Goal: Task Accomplishment & Management: Manage account settings

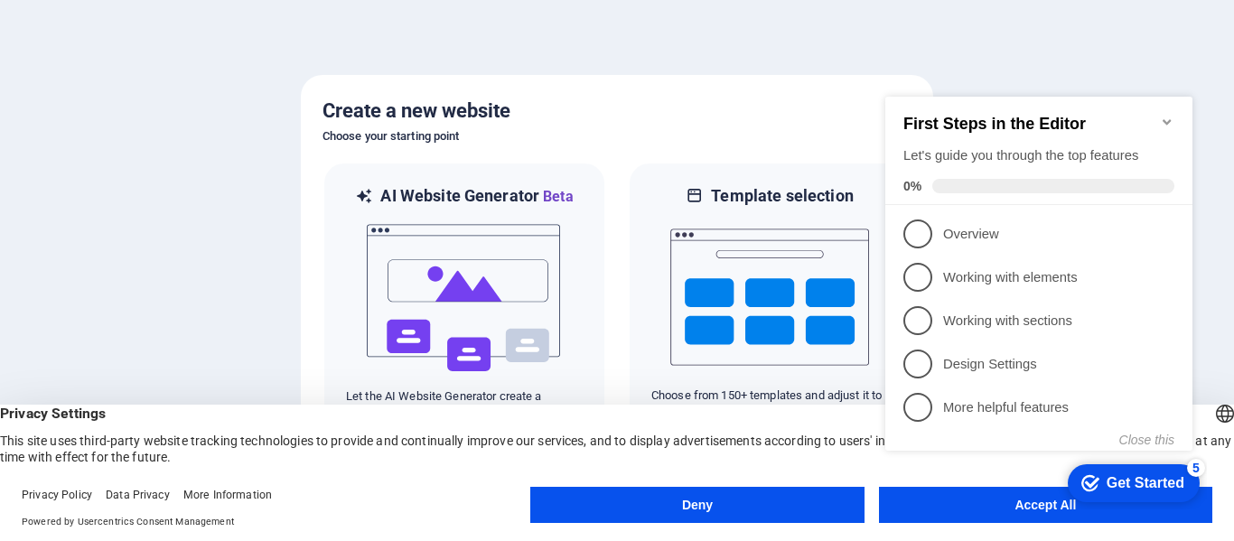
click at [1005, 495] on div "checkmark Get Started 5 First Steps in the Editor Let's guide you through the t…" at bounding box center [1042, 291] width 329 height 436
click at [991, 511] on appcues-checklist "Contextual help checklist present on screen" at bounding box center [1042, 291] width 329 height 443
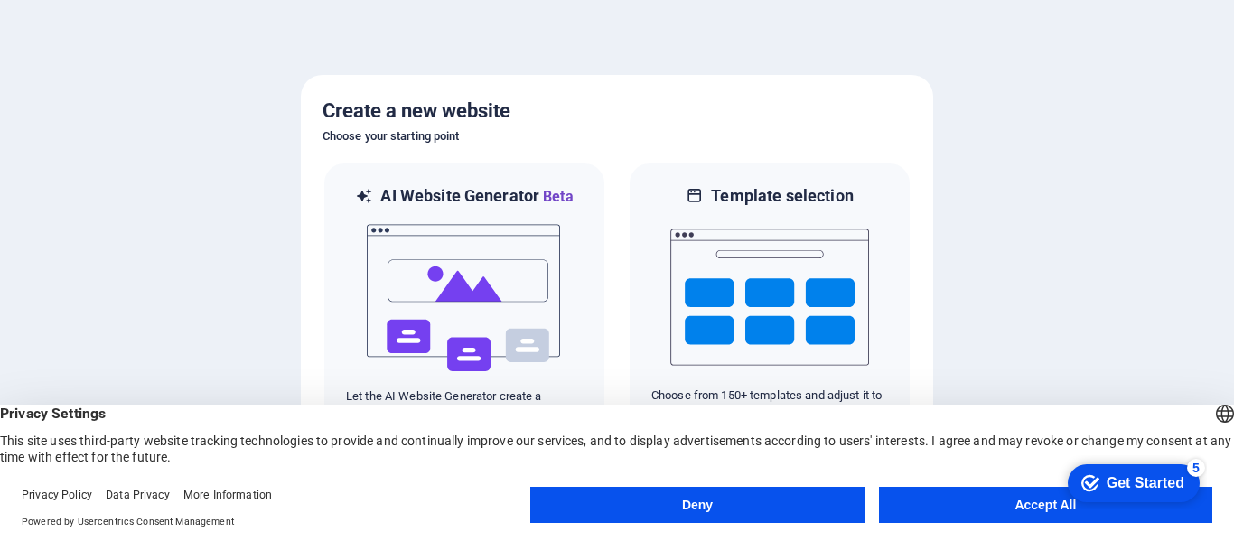
click at [1025, 508] on button "Accept All" at bounding box center [1045, 505] width 333 height 36
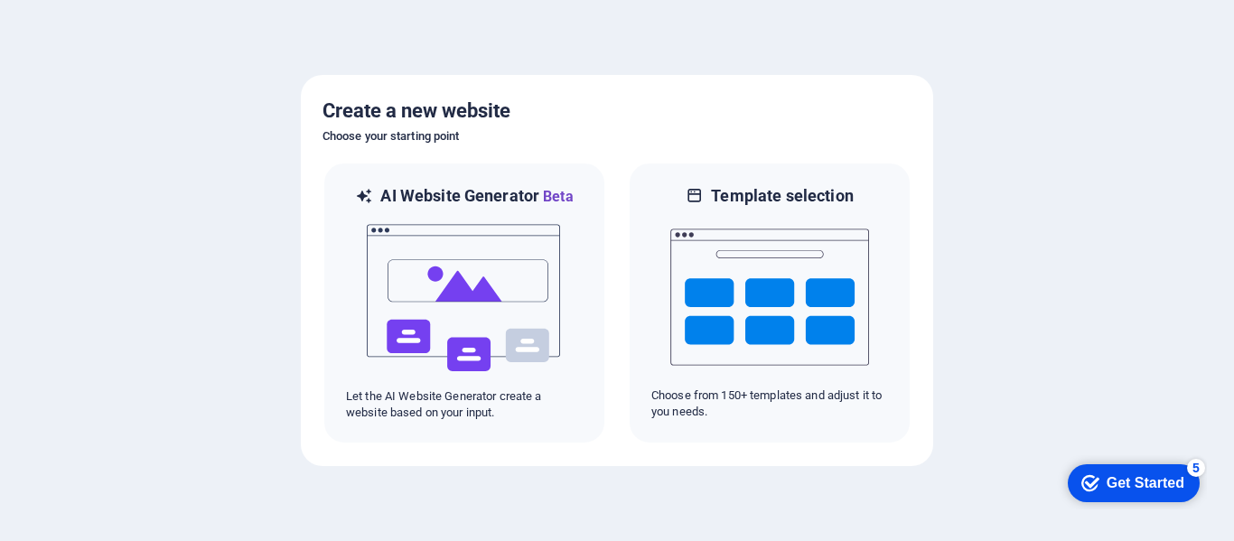
drag, startPoint x: 1139, startPoint y: 480, endPoint x: 1310, endPoint y: 748, distance: 318.4
click at [1138, 480] on div "Get Started" at bounding box center [1145, 483] width 78 height 16
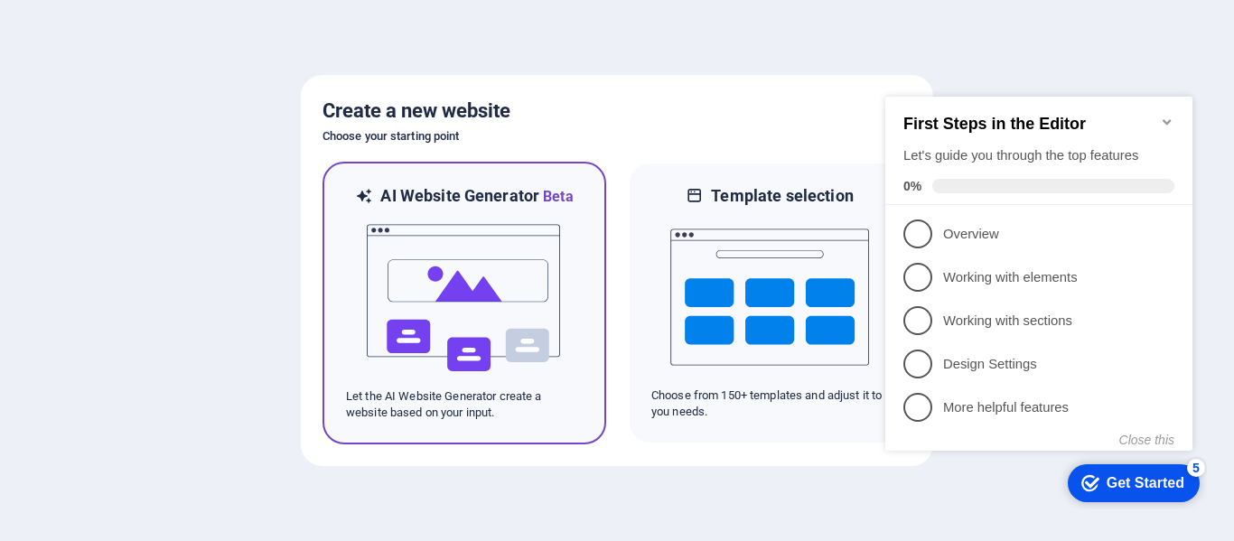
click at [490, 365] on img at bounding box center [464, 298] width 199 height 181
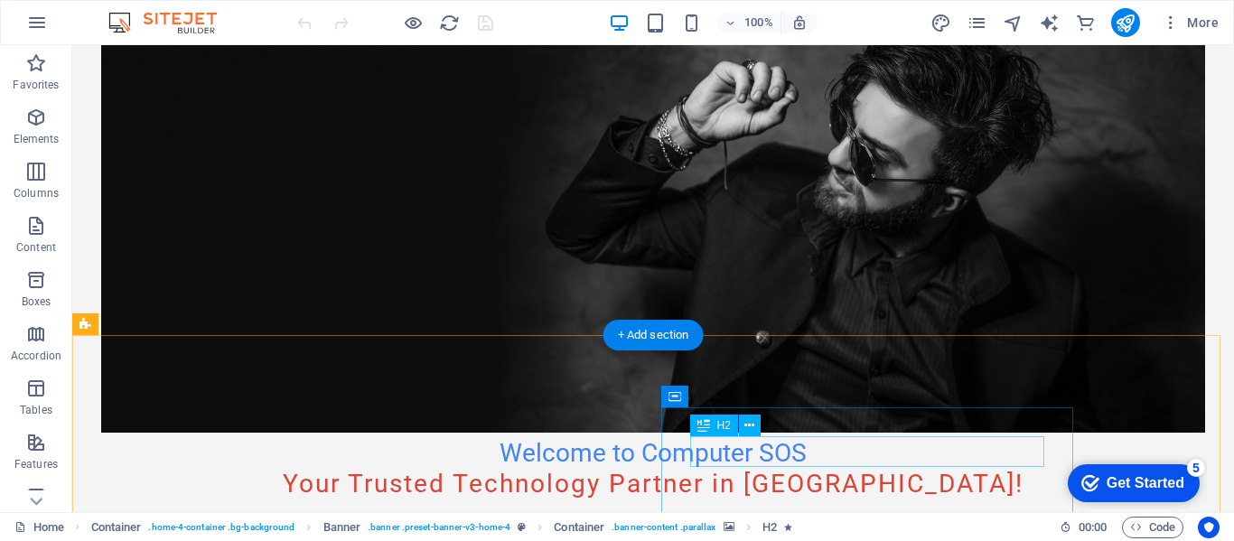
scroll to position [271, 0]
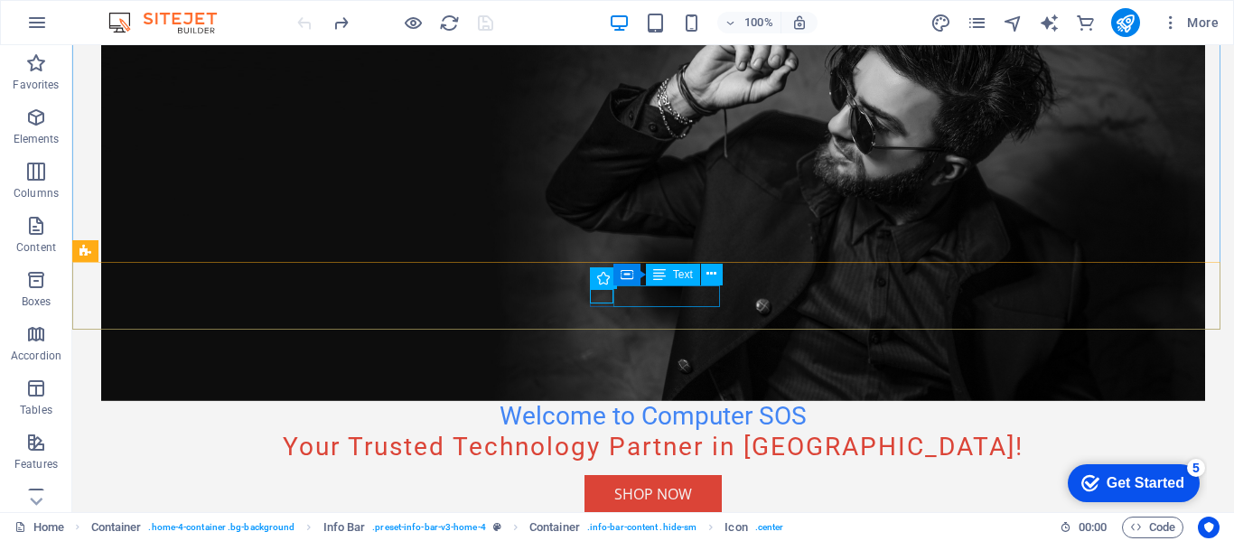
click at [663, 275] on icon at bounding box center [659, 275] width 13 height 22
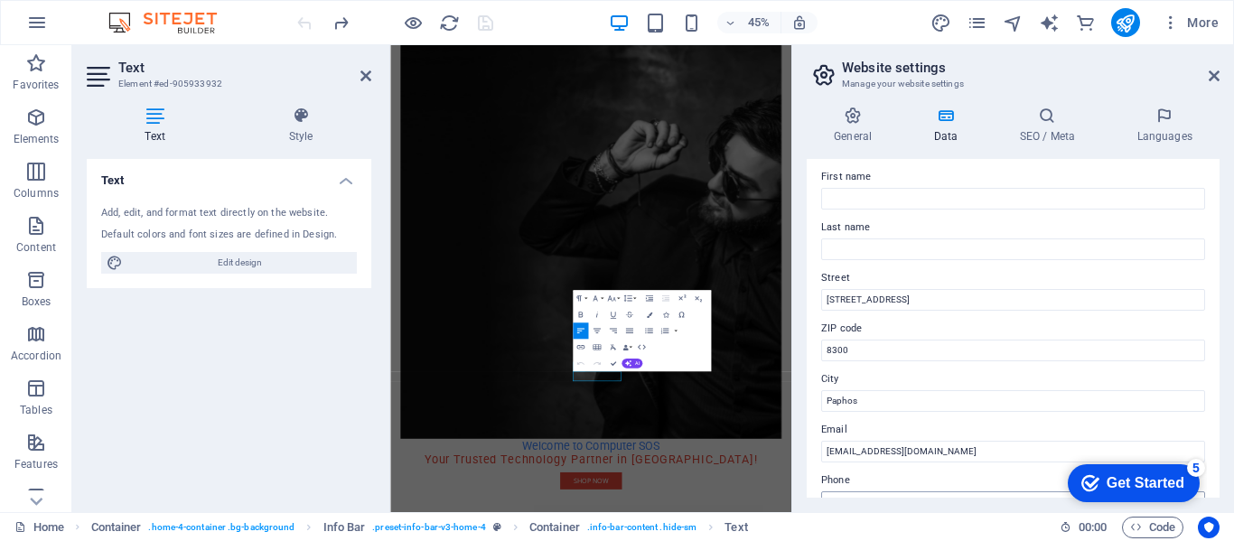
scroll to position [181, 0]
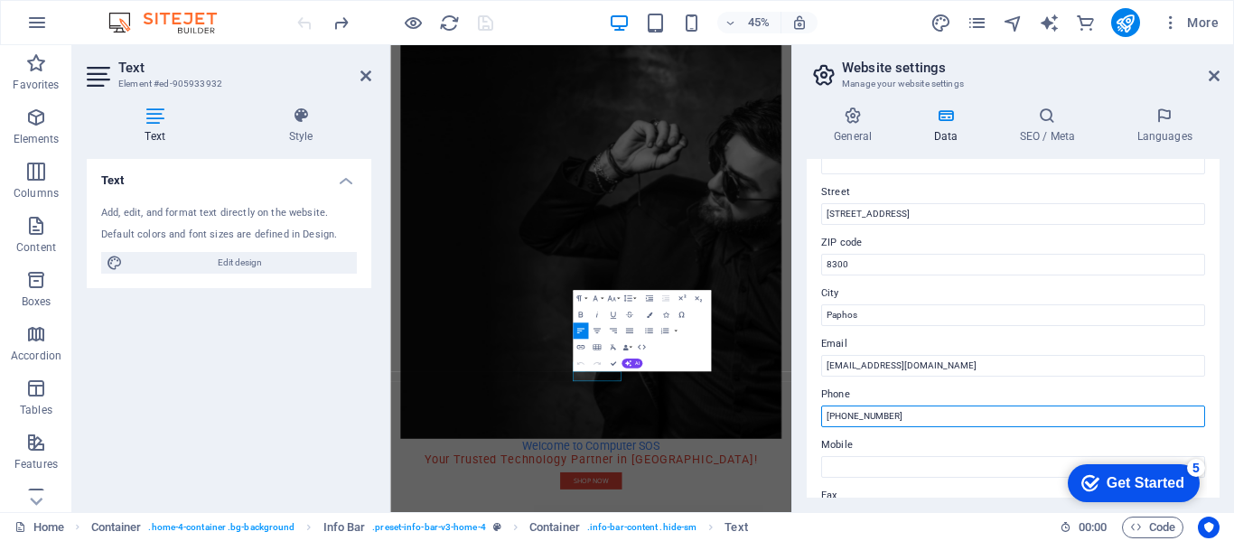
click at [915, 409] on input "+357 26 123456" at bounding box center [1013, 417] width 384 height 22
type input "[PHONE_NUMBER]"
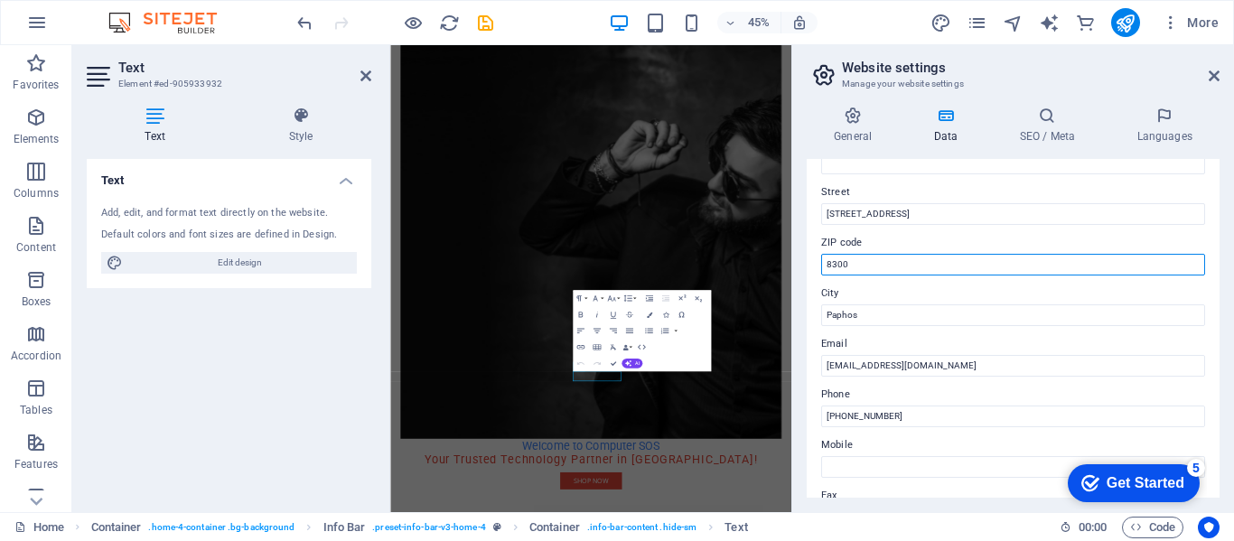
click at [883, 266] on input "8300" at bounding box center [1013, 265] width 384 height 22
type input "8221"
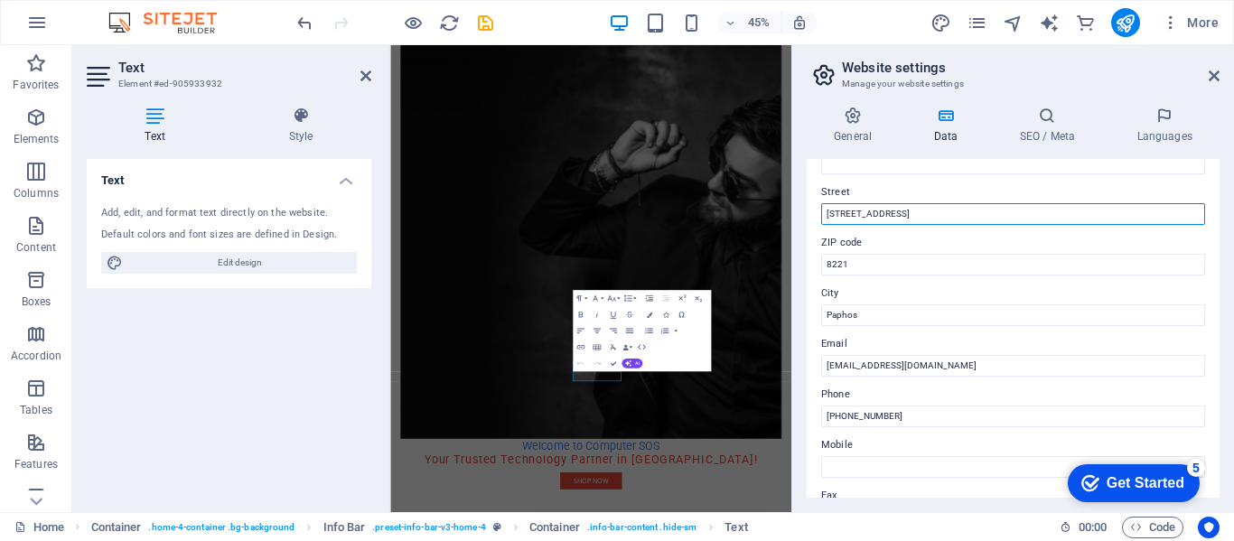
click at [887, 217] on input "123 Tech Ave" at bounding box center [1013, 214] width 384 height 22
type input "1"
paste input "Makariou III Ave 160"
type input "Makariou III Ave 160"
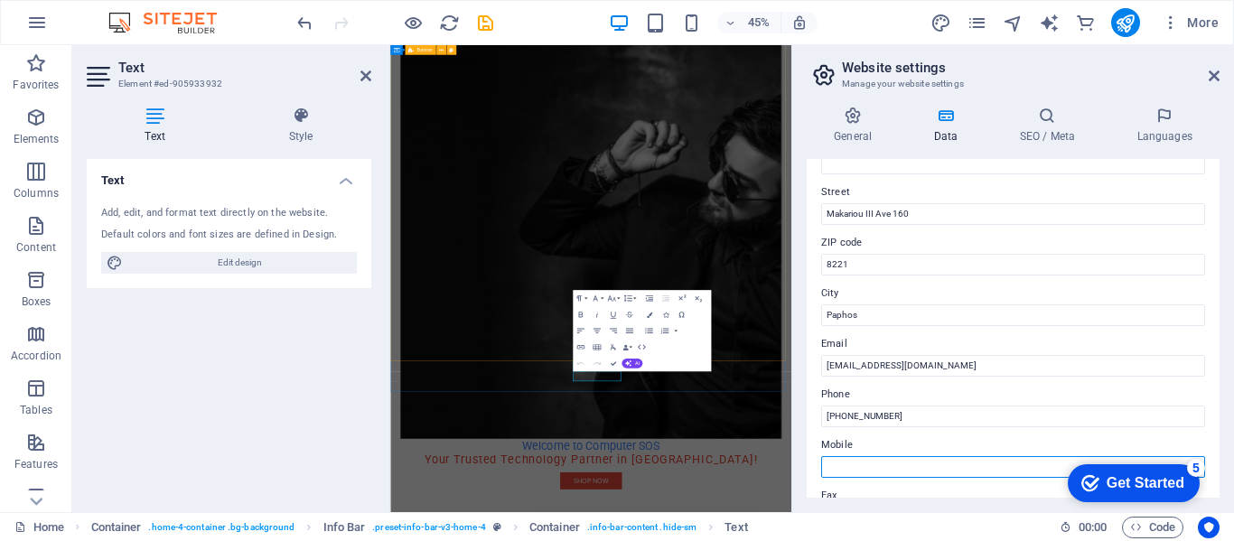
click at [873, 462] on input "Mobile" at bounding box center [1013, 467] width 384 height 22
type input "_"
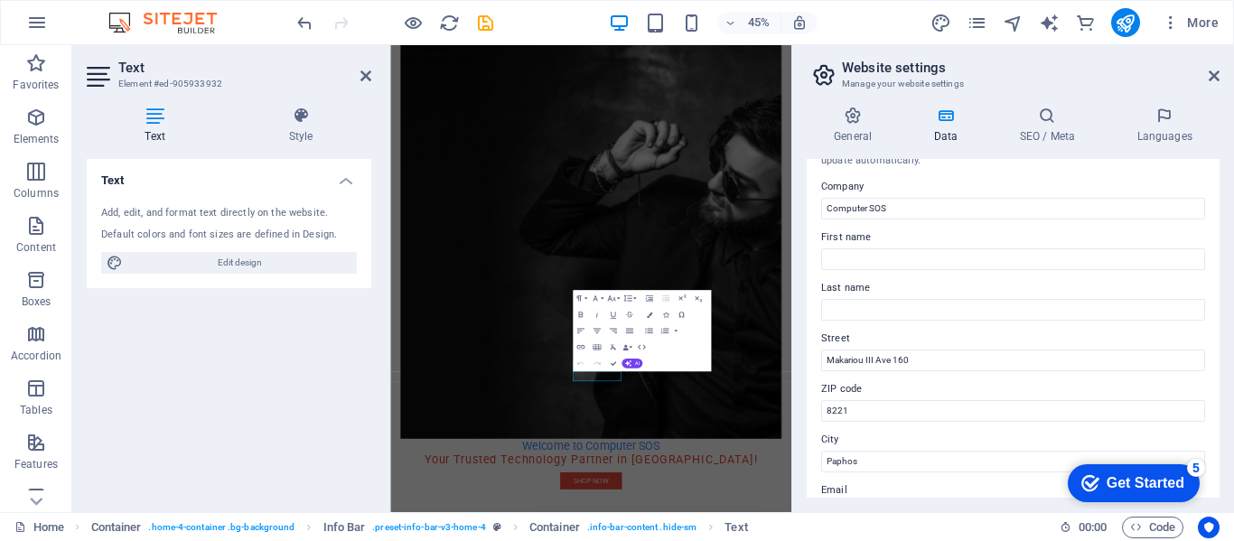
scroll to position [0, 0]
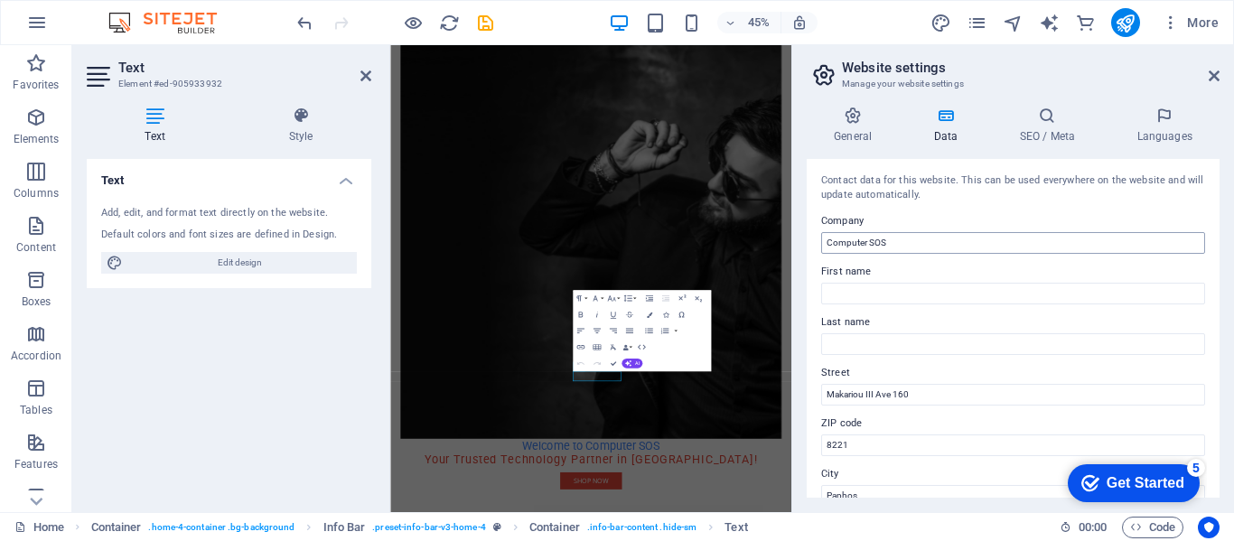
type input "+357 96330290"
click at [924, 243] on input "Computer SOS" at bounding box center [1013, 243] width 384 height 22
click at [294, 404] on div "Text Add, edit, and format text directly on the website. Default colors and fon…" at bounding box center [229, 328] width 284 height 339
click at [1209, 76] on icon at bounding box center [1213, 76] width 11 height 14
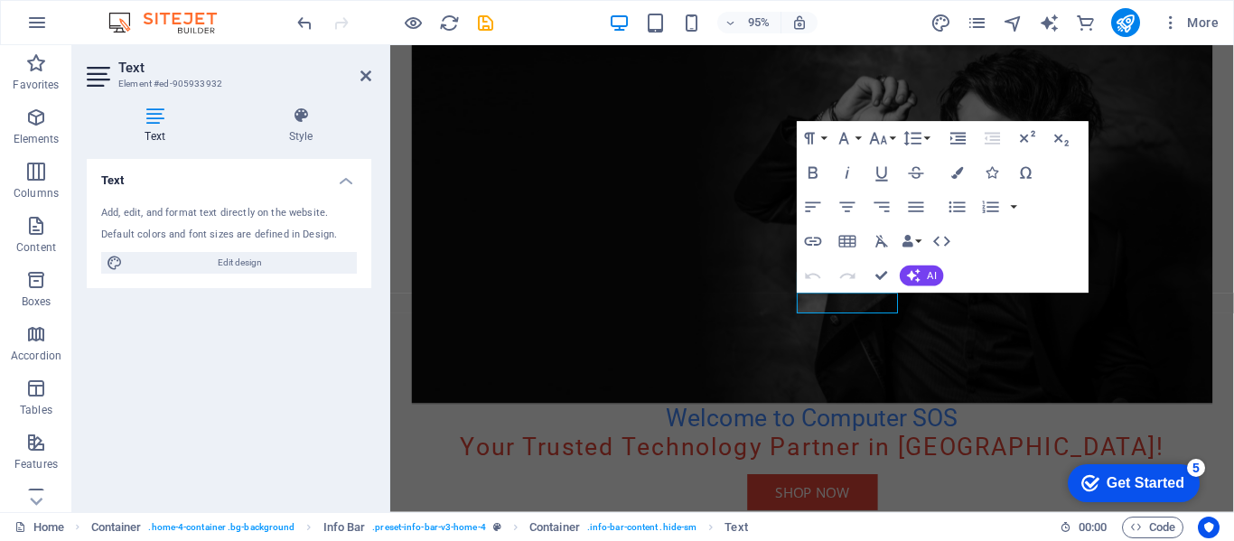
click at [652, 201] on figure at bounding box center [835, 199] width 844 height 447
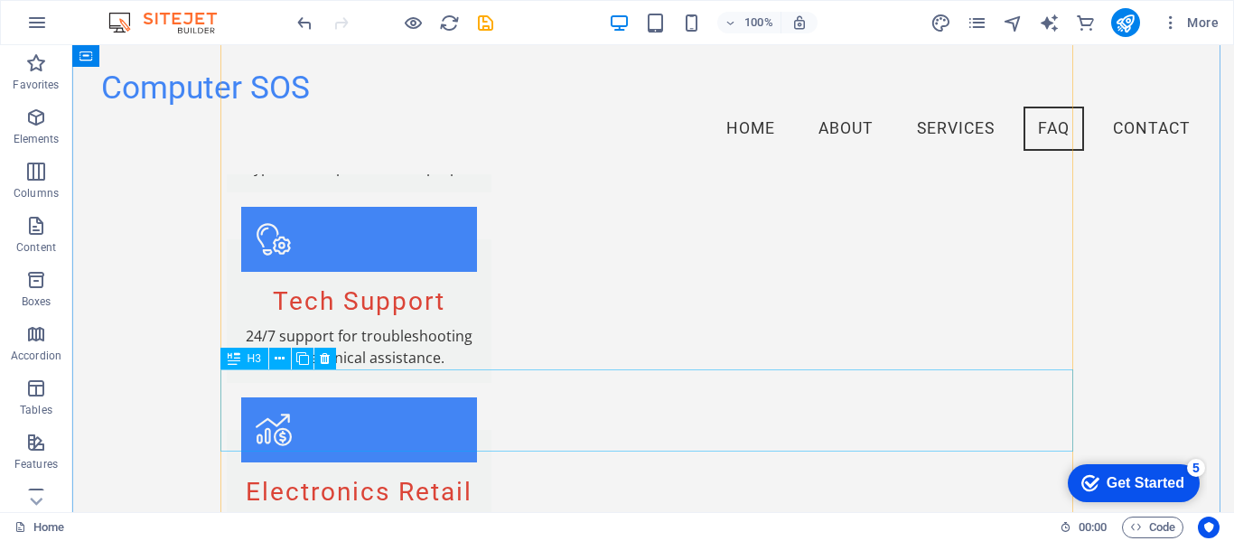
scroll to position [1896, 0]
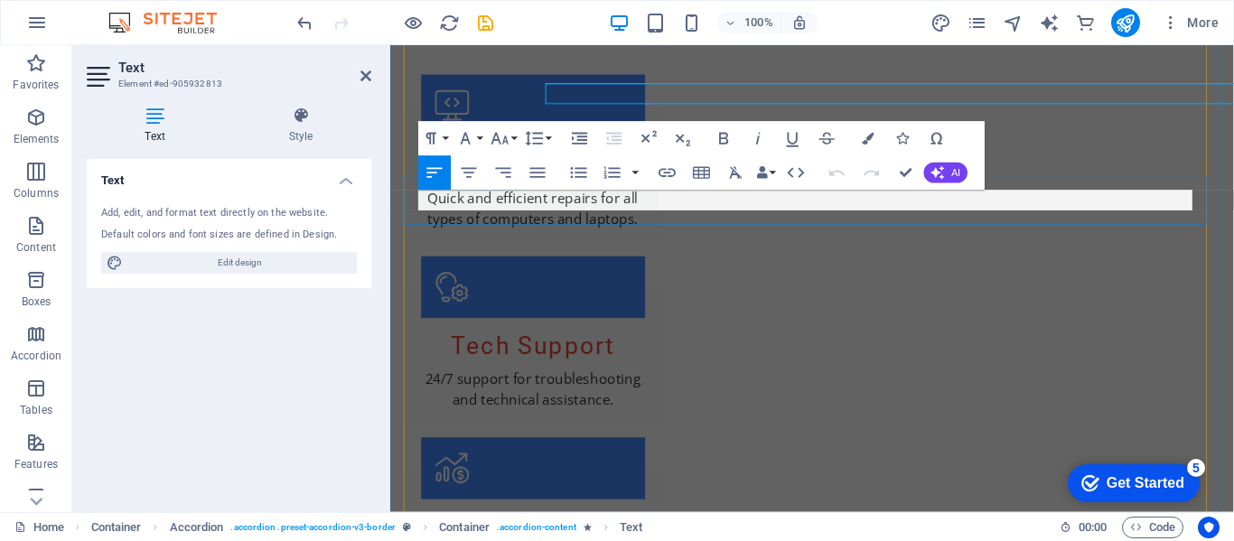
scroll to position [2008, 0]
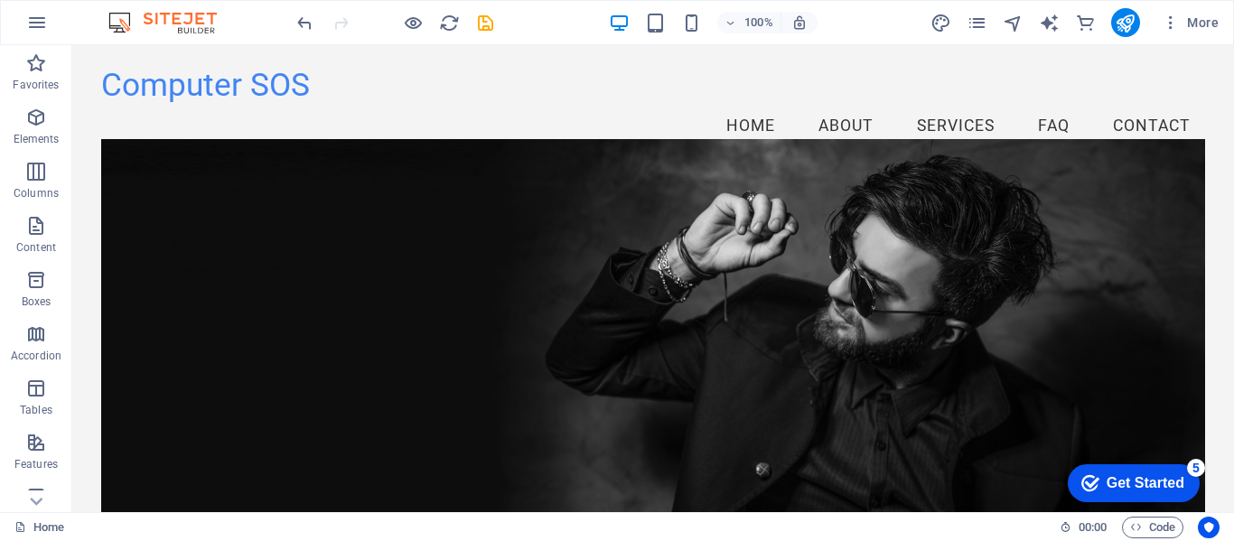
scroll to position [0, 0]
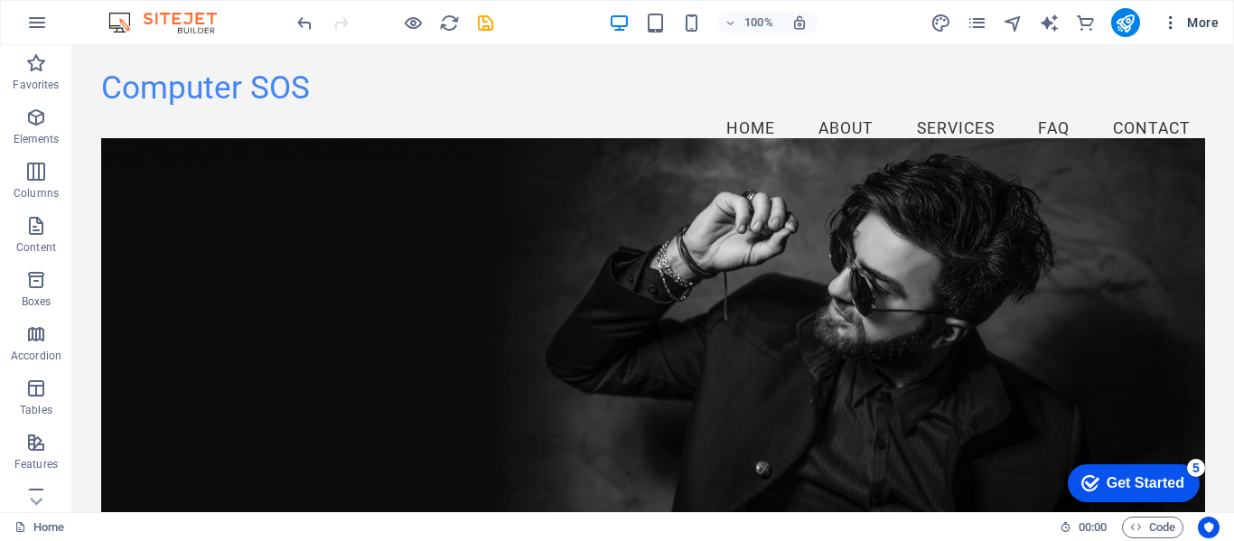
click at [1177, 28] on icon "button" at bounding box center [1170, 23] width 18 height 18
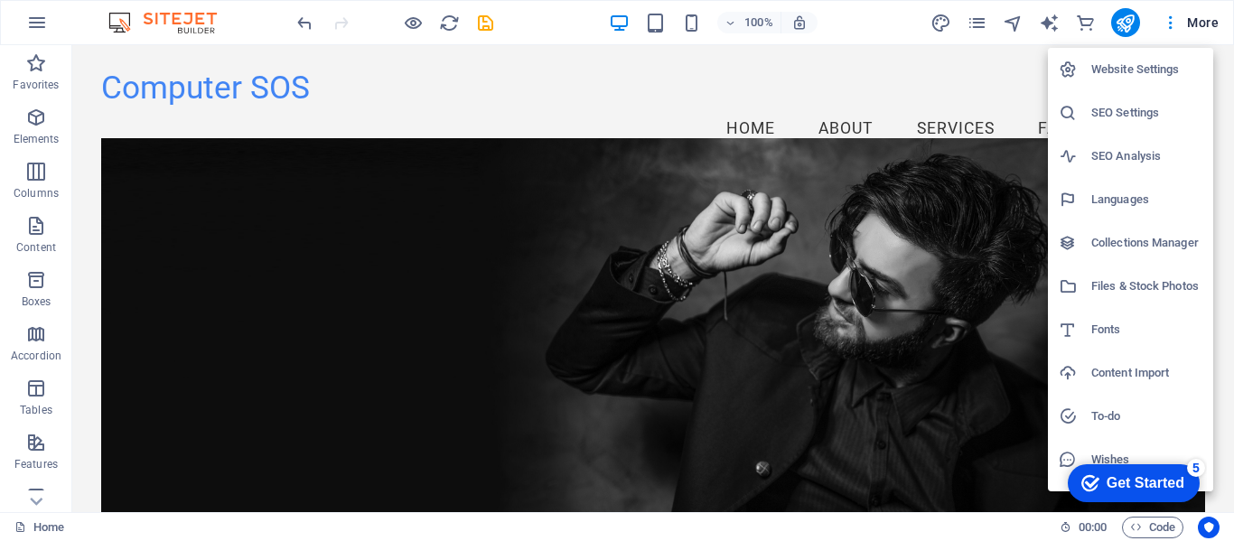
drag, startPoint x: 1229, startPoint y: 110, endPoint x: 1231, endPoint y: 393, distance: 282.7
click at [1233, 409] on div at bounding box center [617, 270] width 1234 height 541
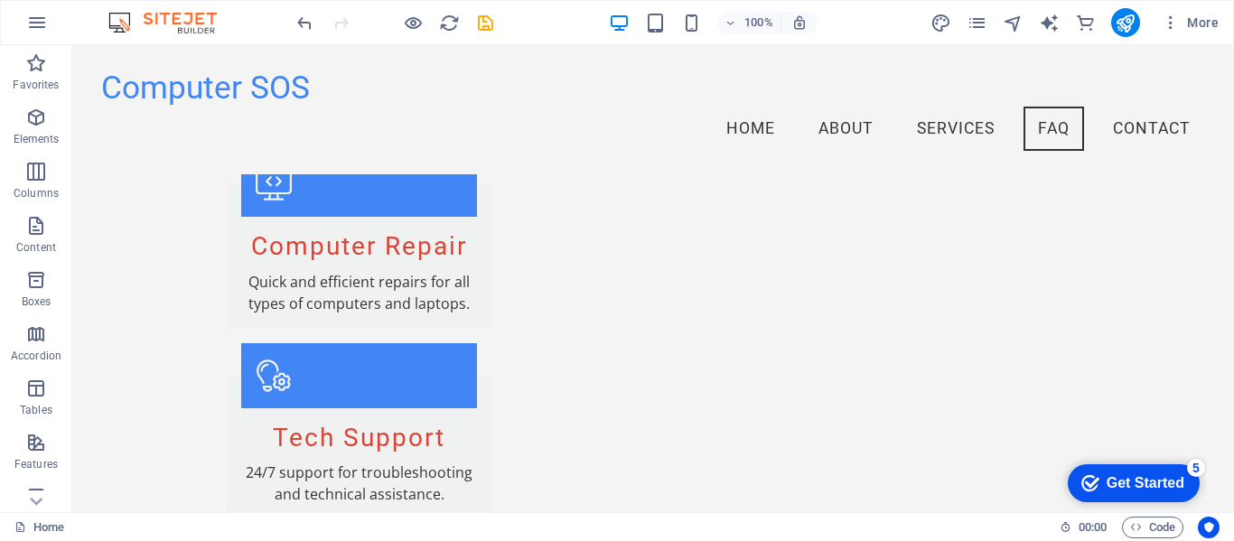
scroll to position [1522, 0]
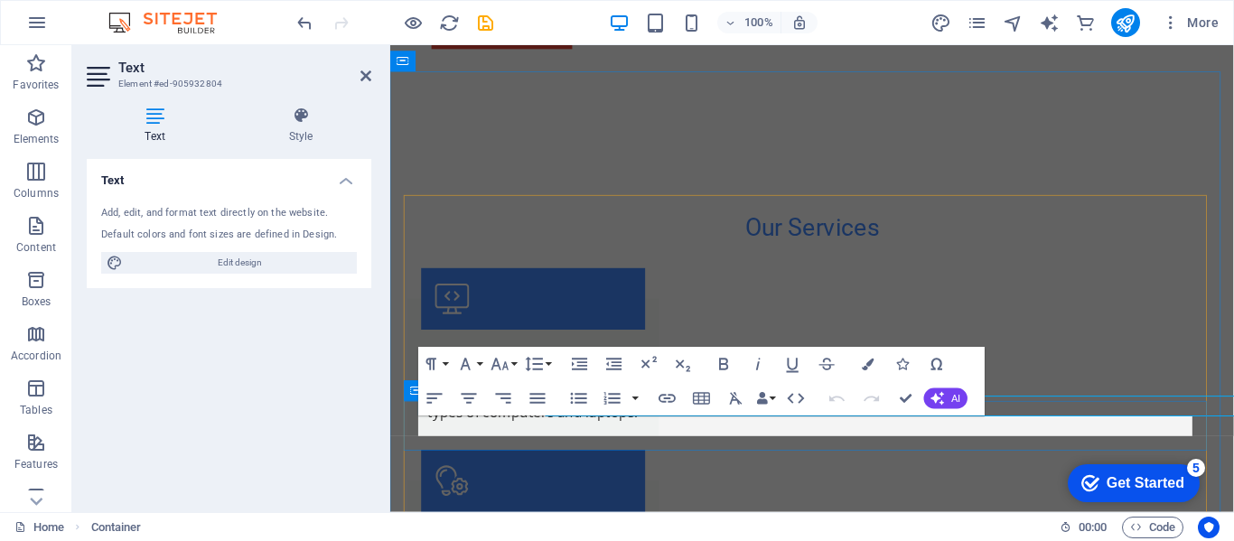
scroll to position [1636, 0]
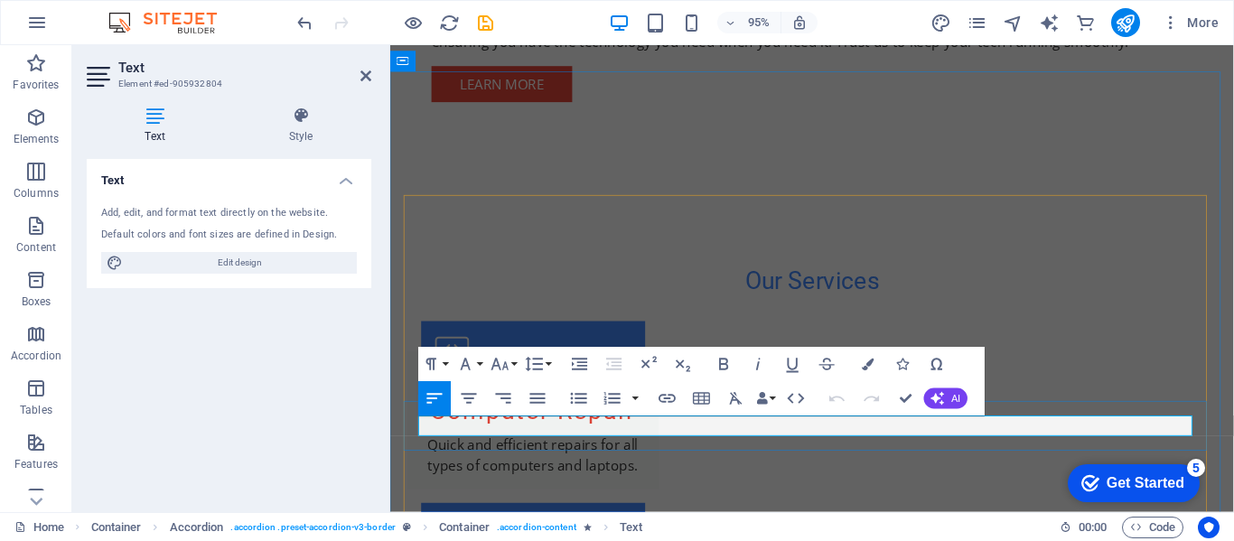
drag, startPoint x: 628, startPoint y: 445, endPoint x: 545, endPoint y: 448, distance: 83.1
drag, startPoint x: 1072, startPoint y: 371, endPoint x: 1080, endPoint y: 367, distance: 9.3
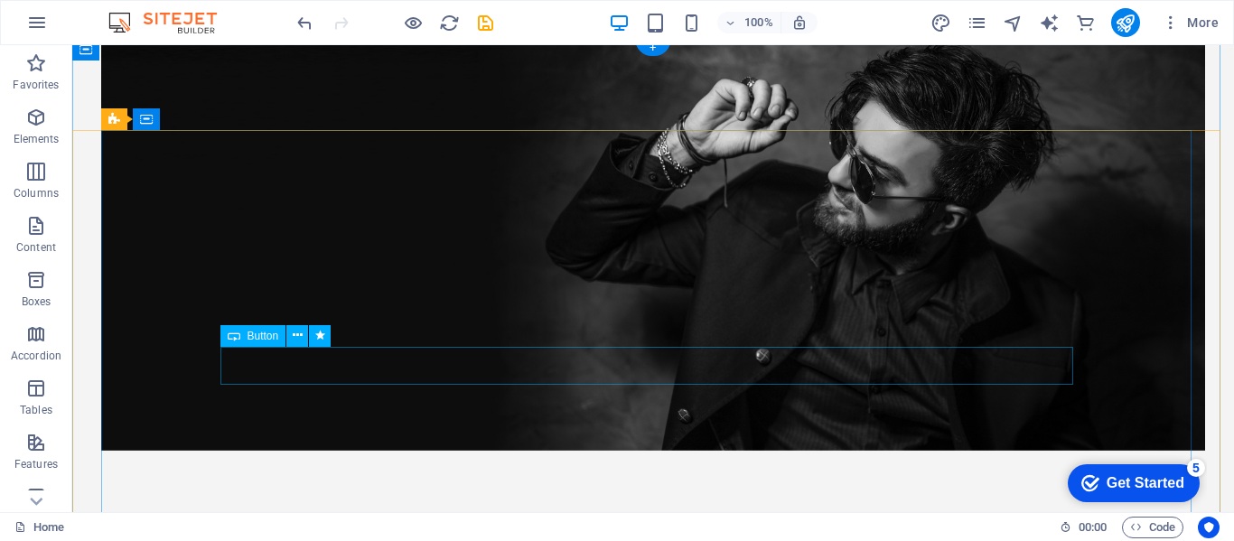
scroll to position [271, 0]
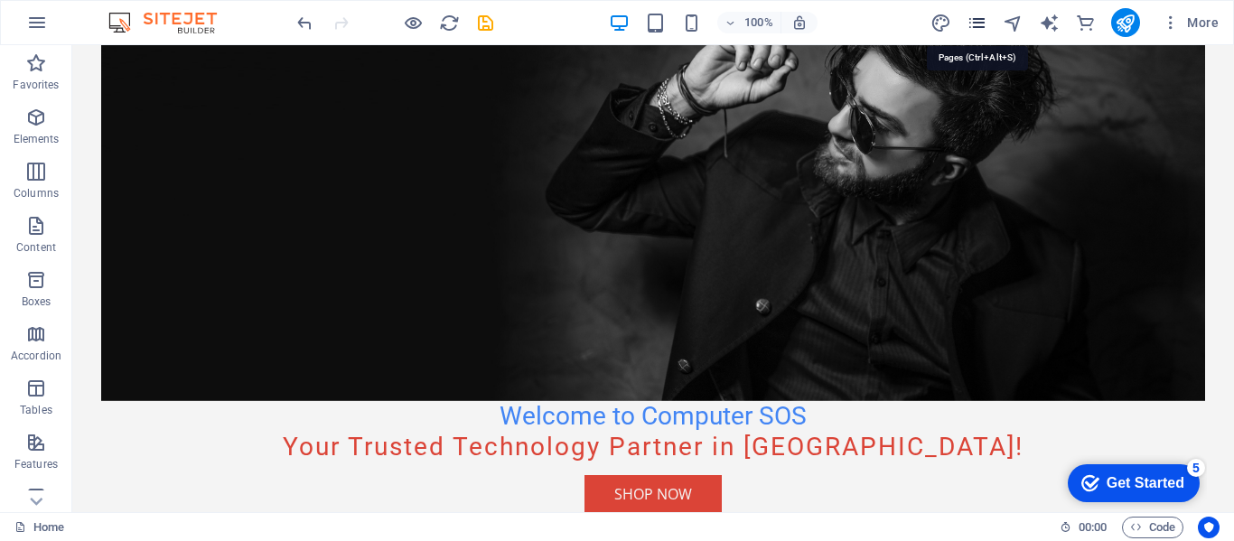
click at [969, 22] on icon "pages" at bounding box center [976, 23] width 21 height 21
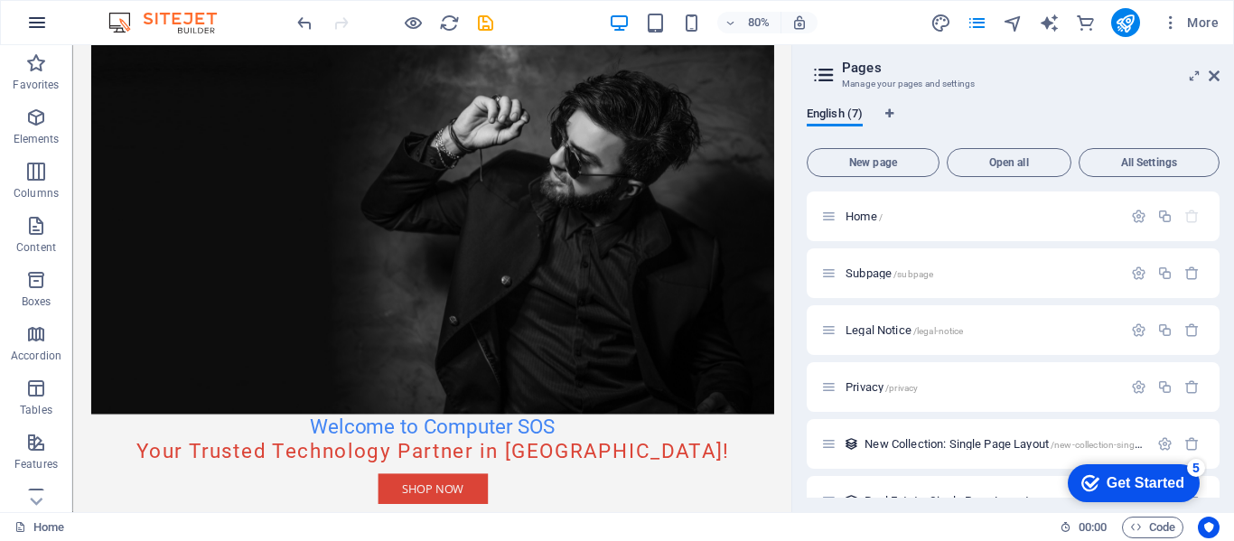
click at [39, 25] on icon "button" at bounding box center [37, 23] width 22 height 22
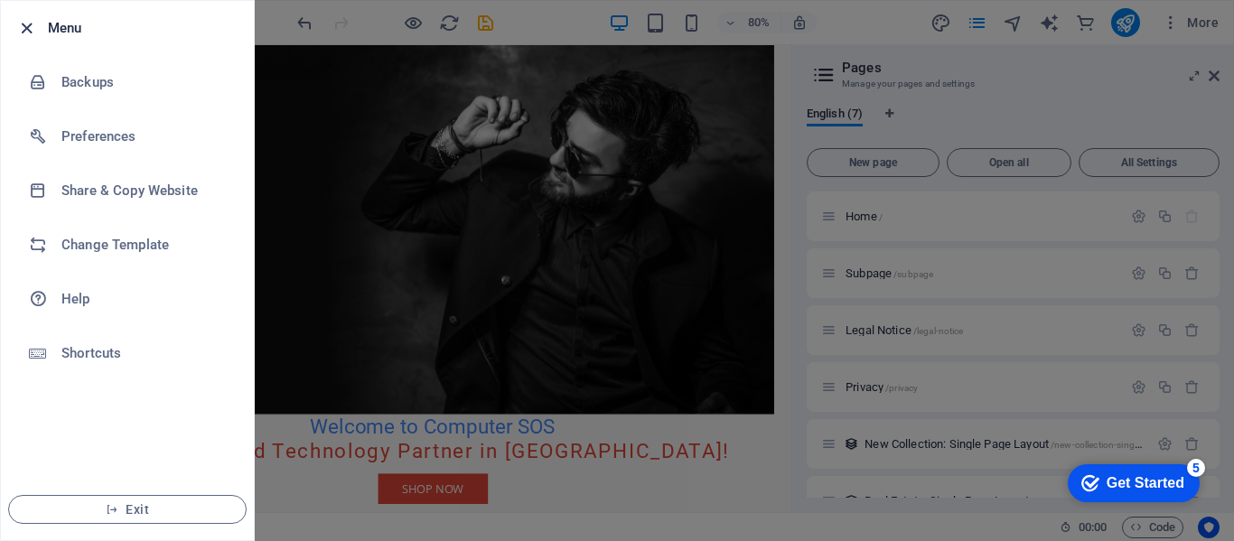
click at [33, 23] on icon "button" at bounding box center [26, 28] width 21 height 21
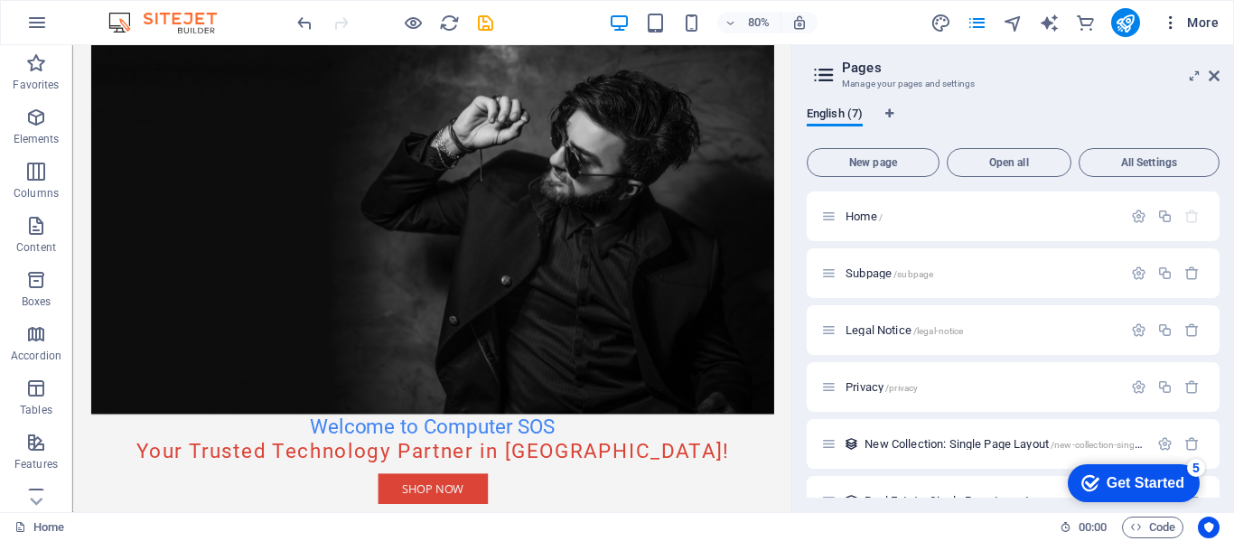
click at [1174, 23] on icon "button" at bounding box center [1170, 23] width 18 height 18
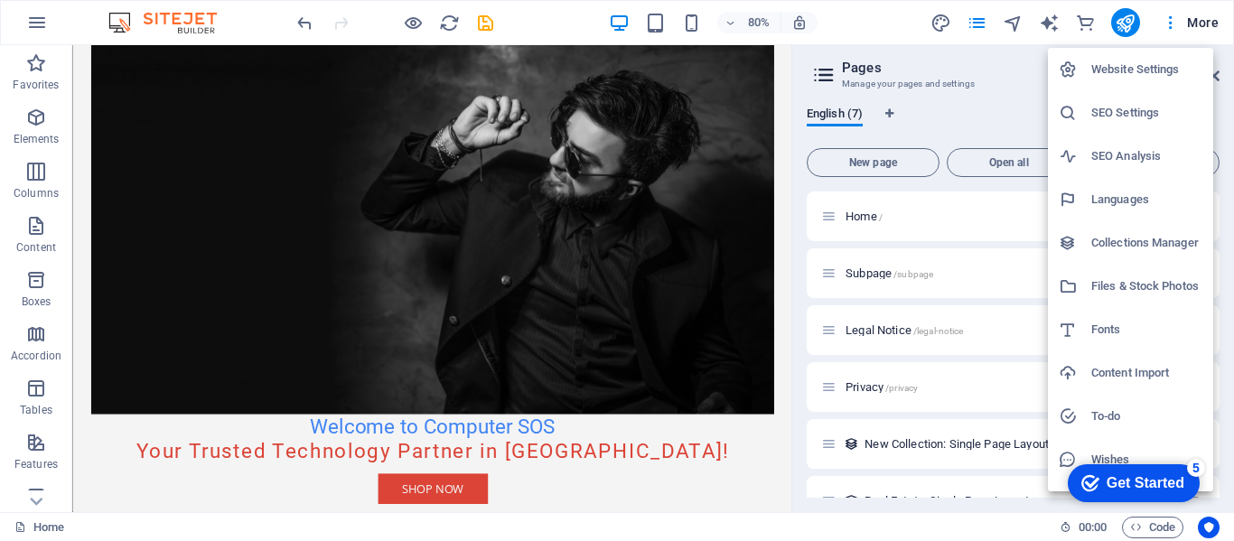
click at [855, 23] on div at bounding box center [617, 270] width 1234 height 541
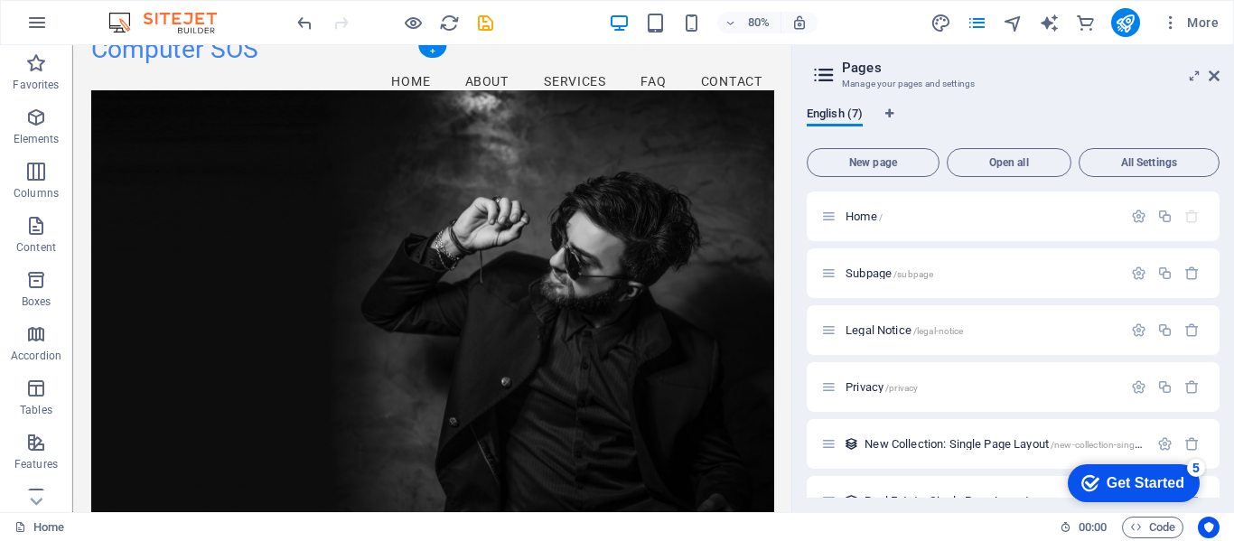
scroll to position [0, 0]
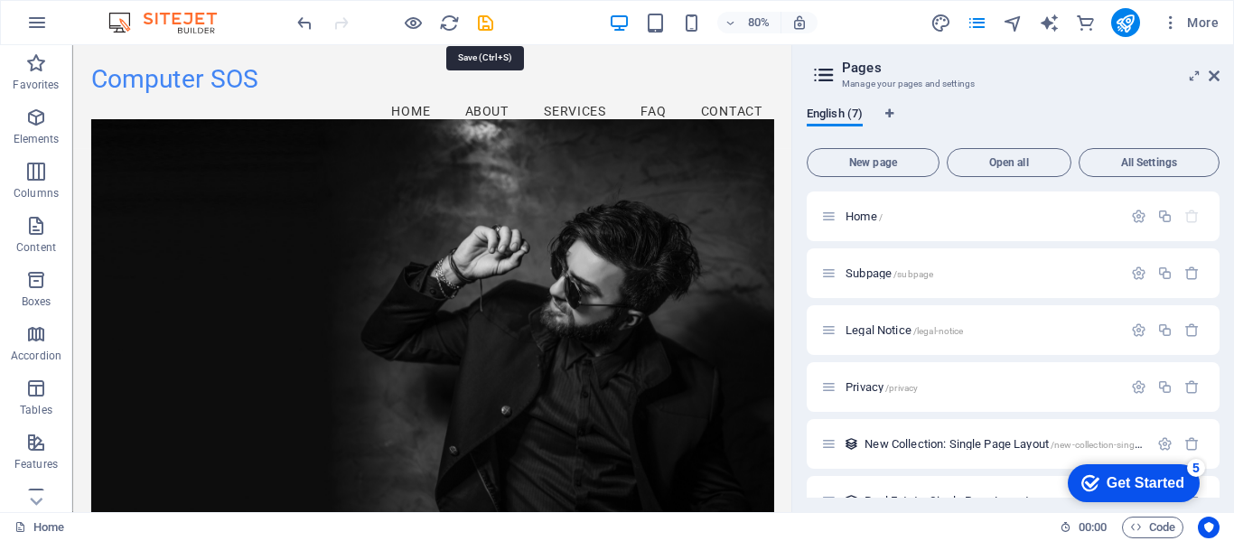
click at [484, 16] on icon "save" at bounding box center [485, 23] width 21 height 21
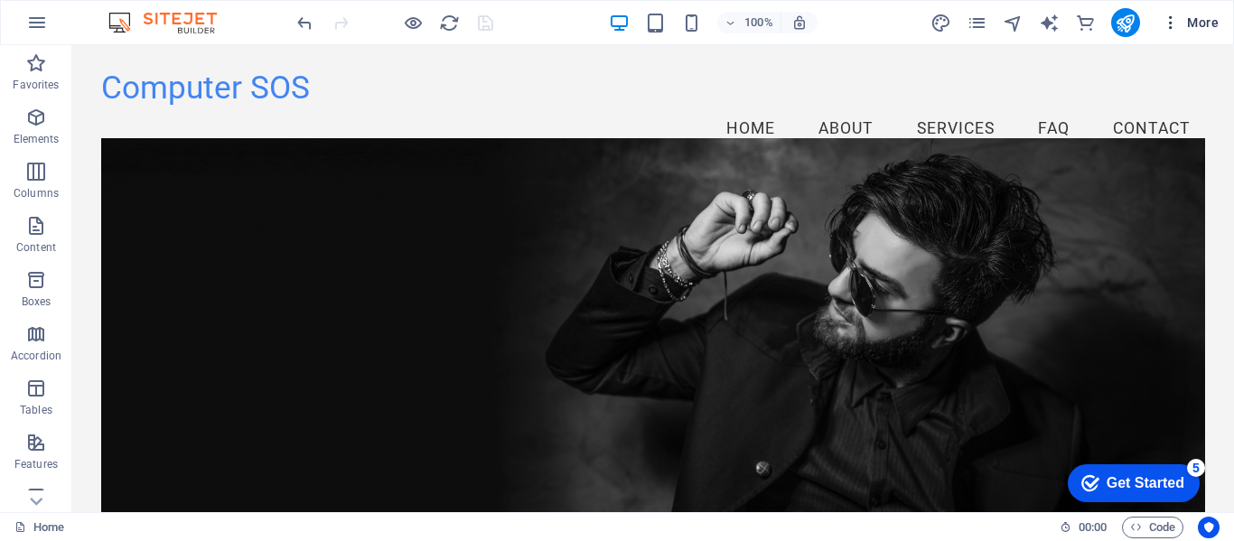
click at [1171, 17] on icon "button" at bounding box center [1170, 23] width 18 height 18
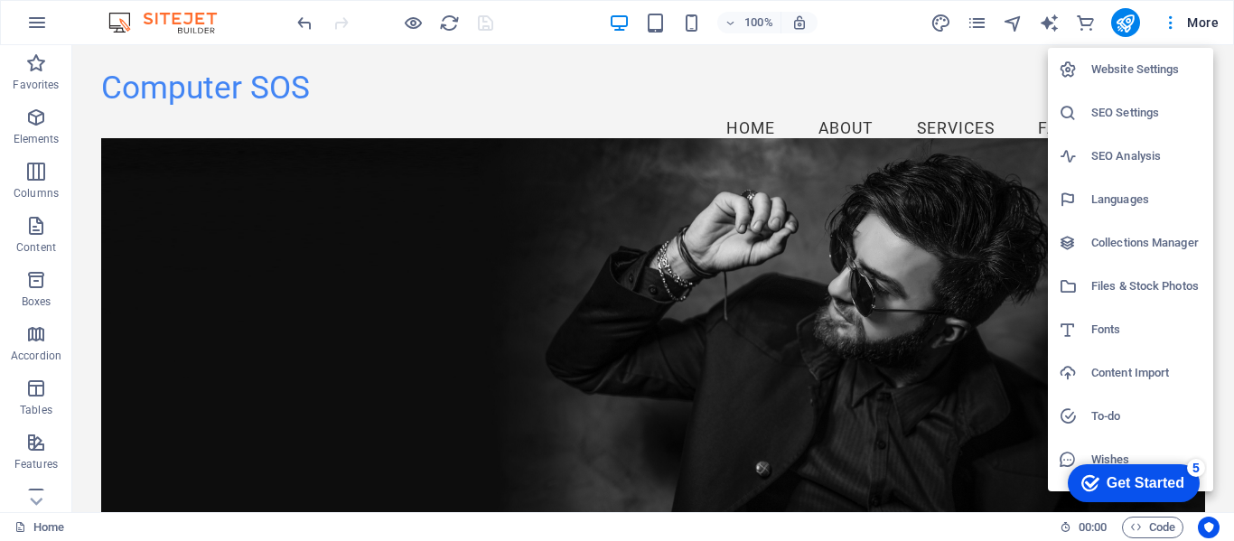
click at [1126, 67] on h6 "Website Settings" at bounding box center [1146, 70] width 111 height 22
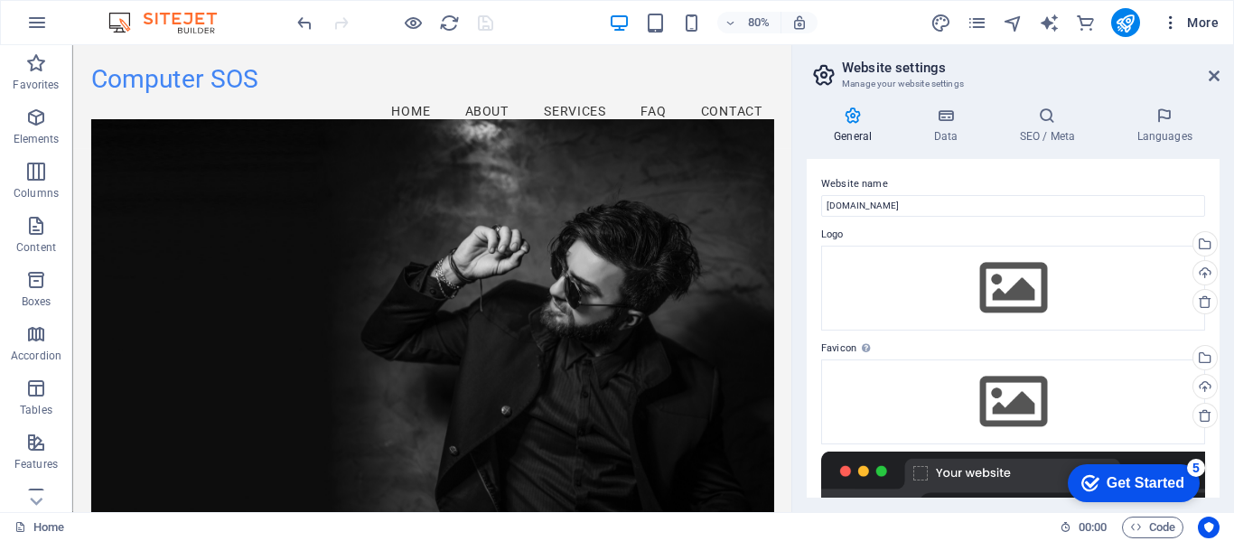
click at [1169, 17] on icon "button" at bounding box center [1170, 23] width 18 height 18
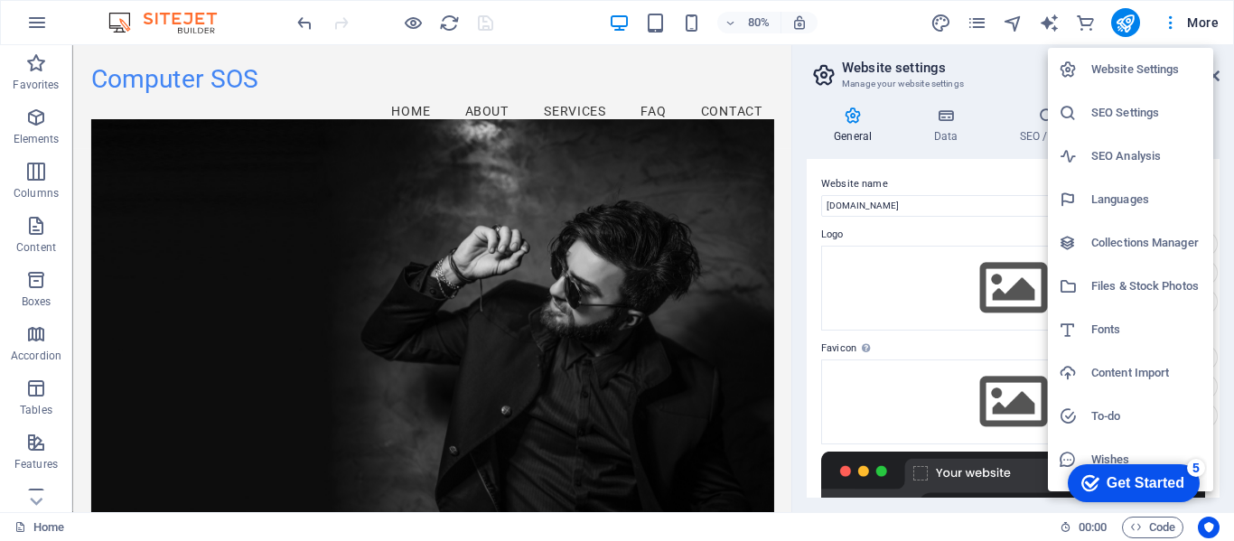
click at [1133, 116] on h6 "SEO Settings" at bounding box center [1146, 113] width 111 height 22
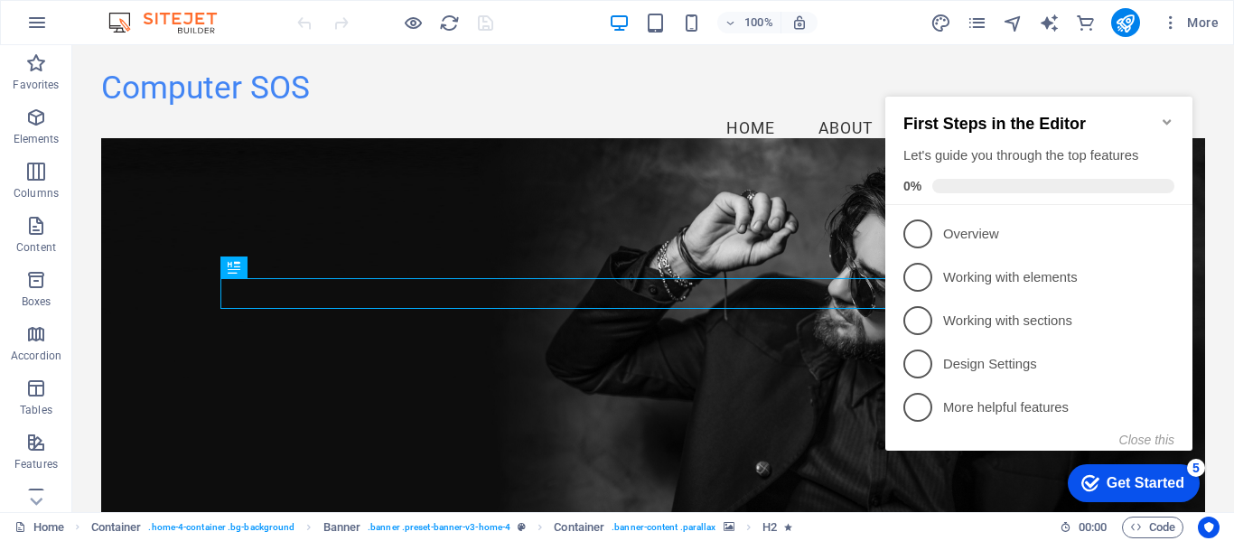
drag, startPoint x: 1229, startPoint y: 78, endPoint x: 1289, endPoint y: 80, distance: 59.7
click at [1161, 23] on icon "button" at bounding box center [1170, 23] width 18 height 18
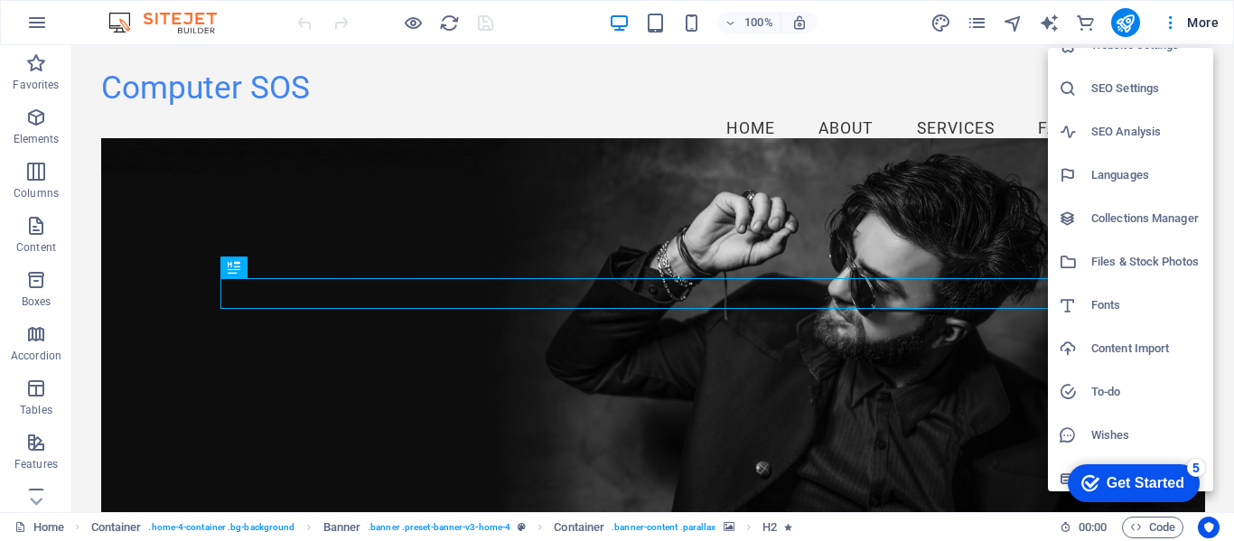
scroll to position [33, 0]
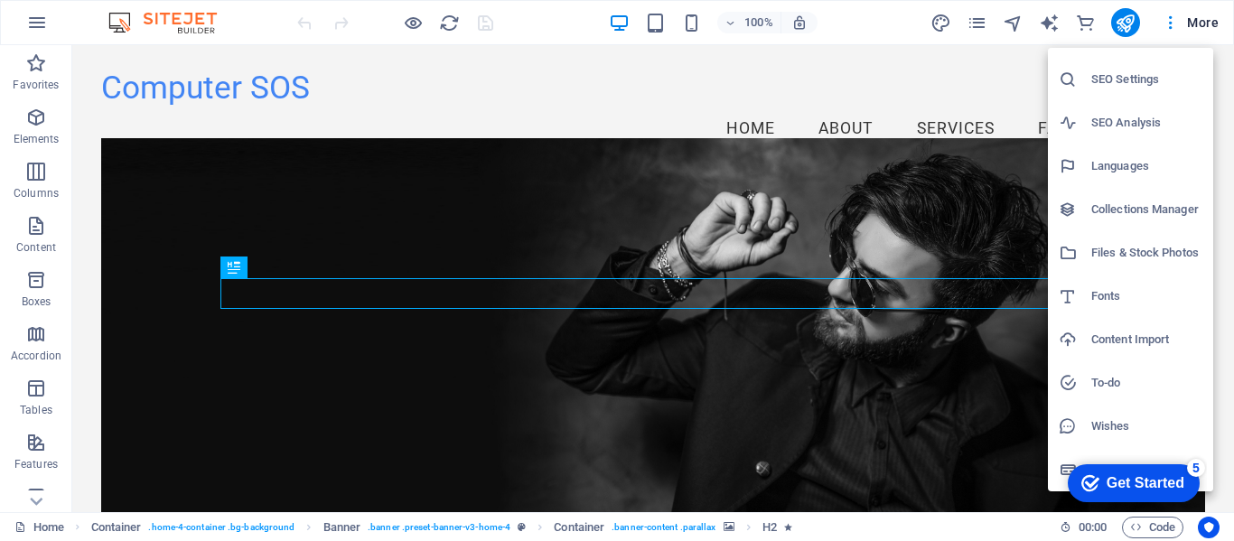
click at [88, 112] on div at bounding box center [617, 270] width 1234 height 541
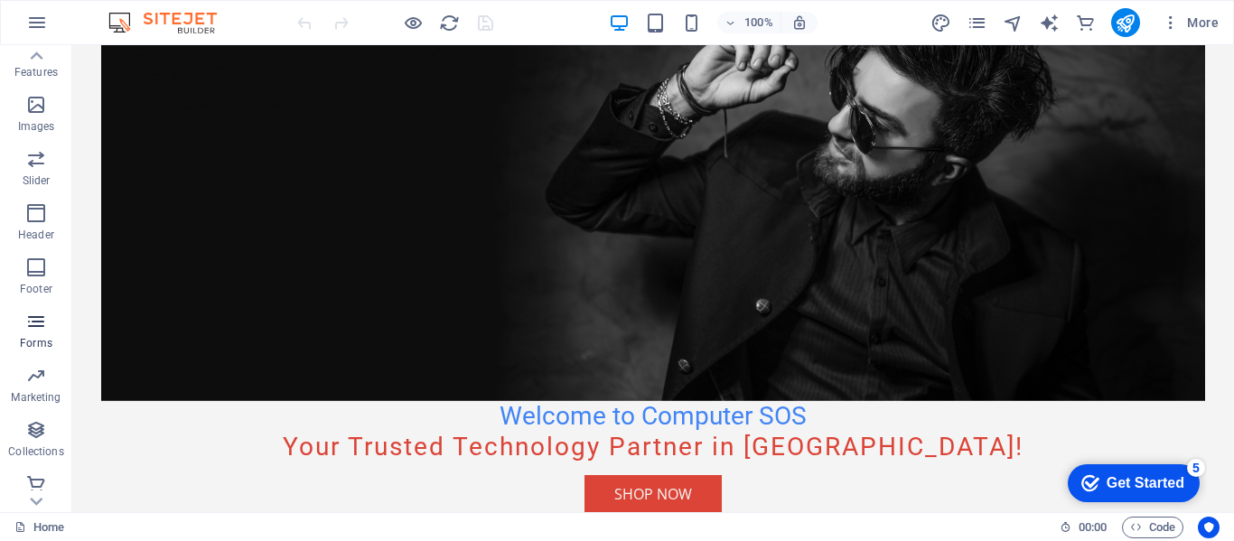
scroll to position [400, 0]
click at [40, 18] on icon "button" at bounding box center [37, 23] width 22 height 22
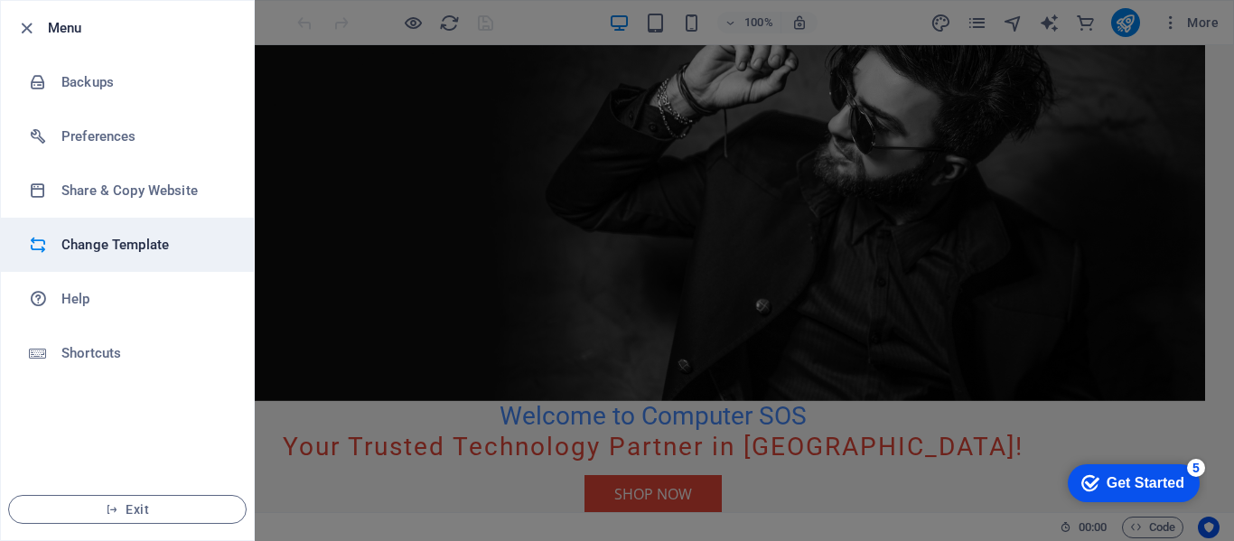
click at [131, 245] on h6 "Change Template" at bounding box center [144, 245] width 167 height 22
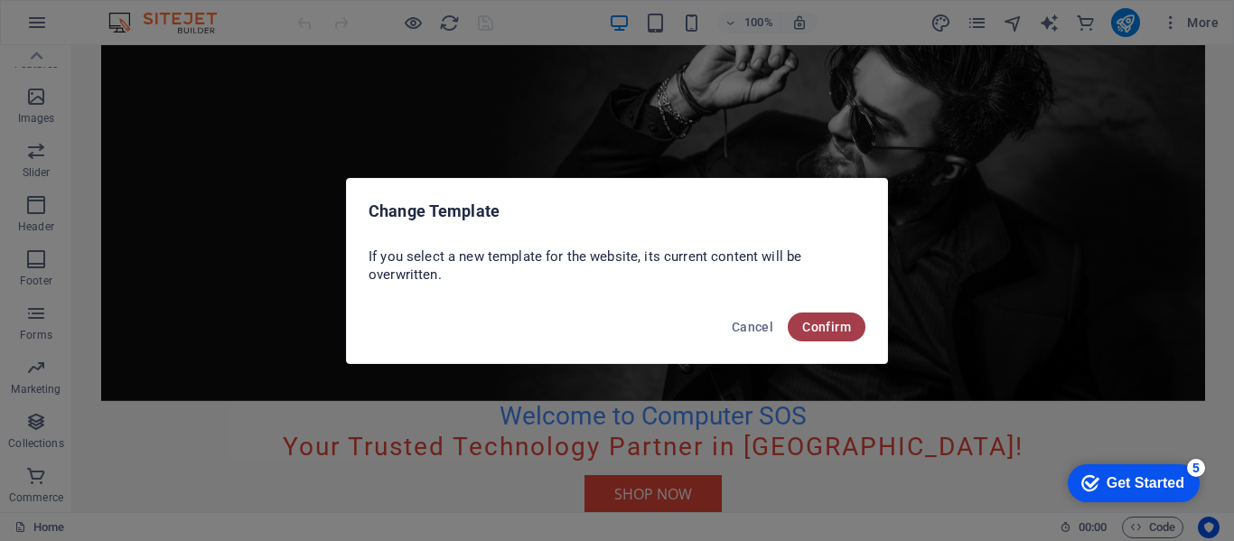
click at [842, 337] on button "Confirm" at bounding box center [827, 326] width 78 height 29
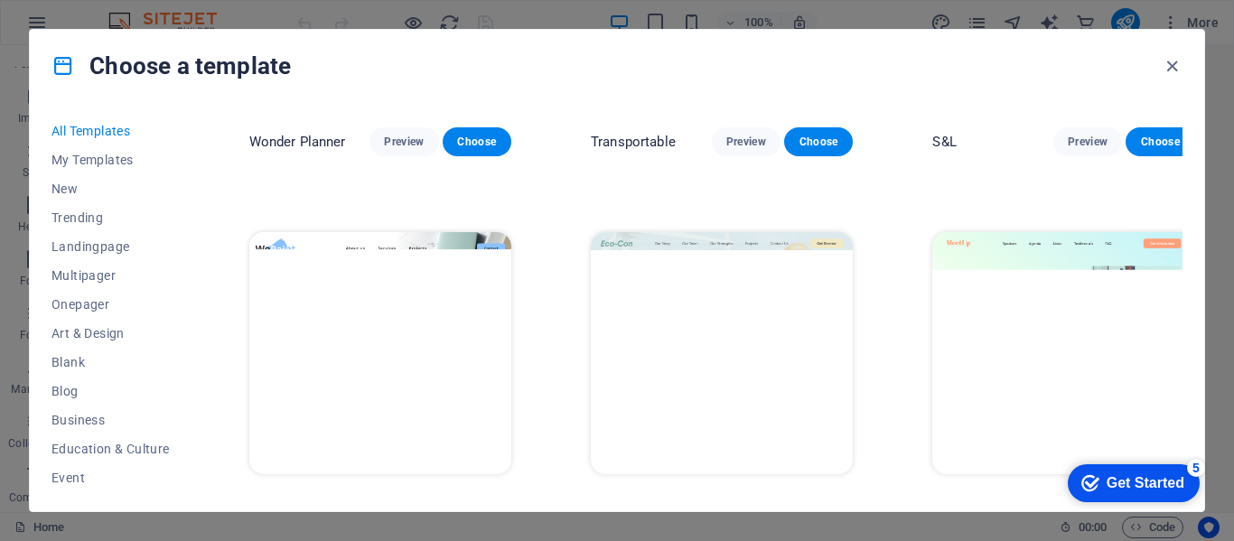
scroll to position [632, 0]
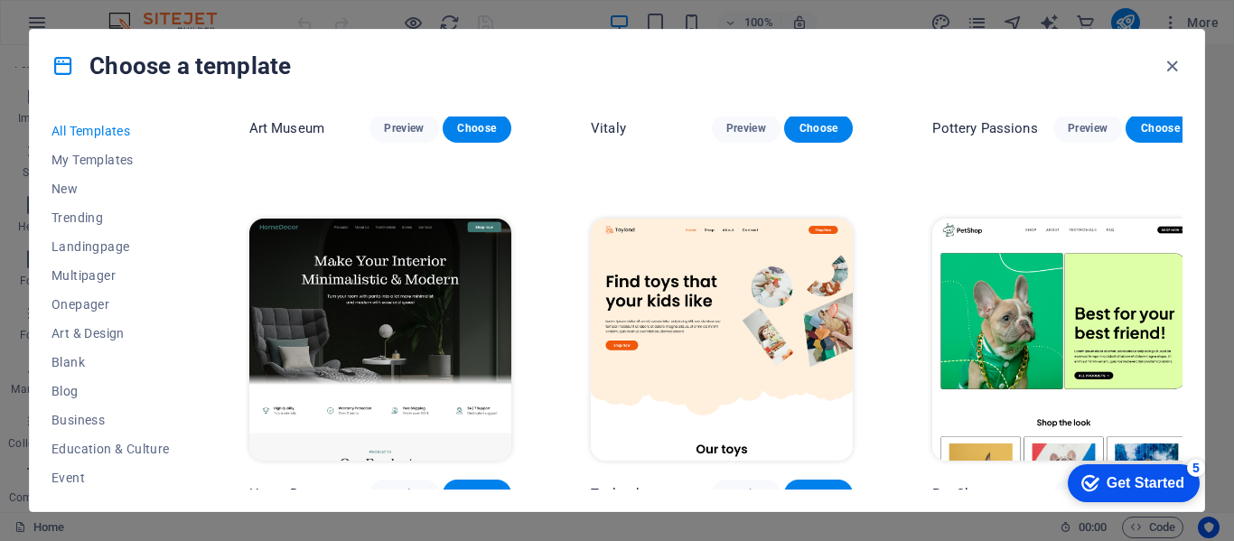
click at [807, 487] on span "Choose" at bounding box center [818, 494] width 40 height 14
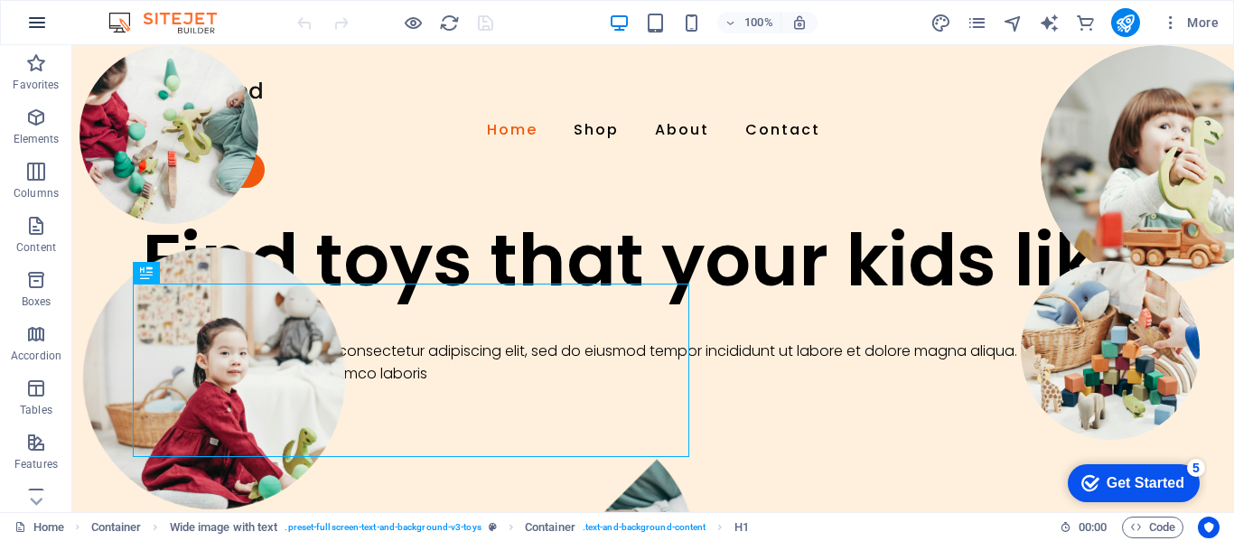
click at [47, 18] on icon "button" at bounding box center [37, 23] width 22 height 22
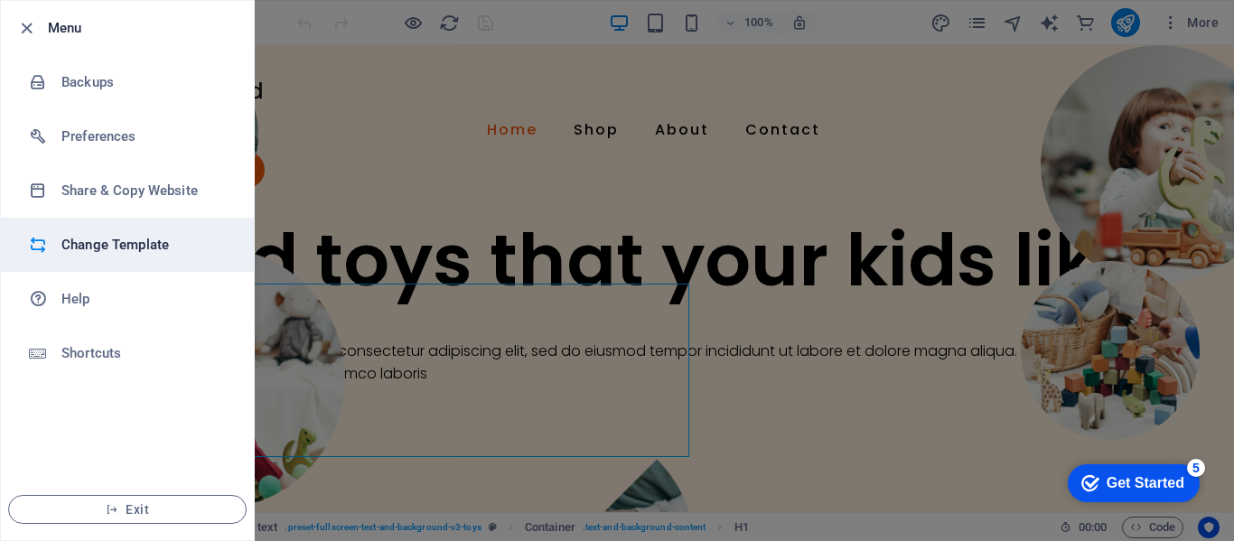
click at [107, 247] on h6 "Change Template" at bounding box center [144, 245] width 167 height 22
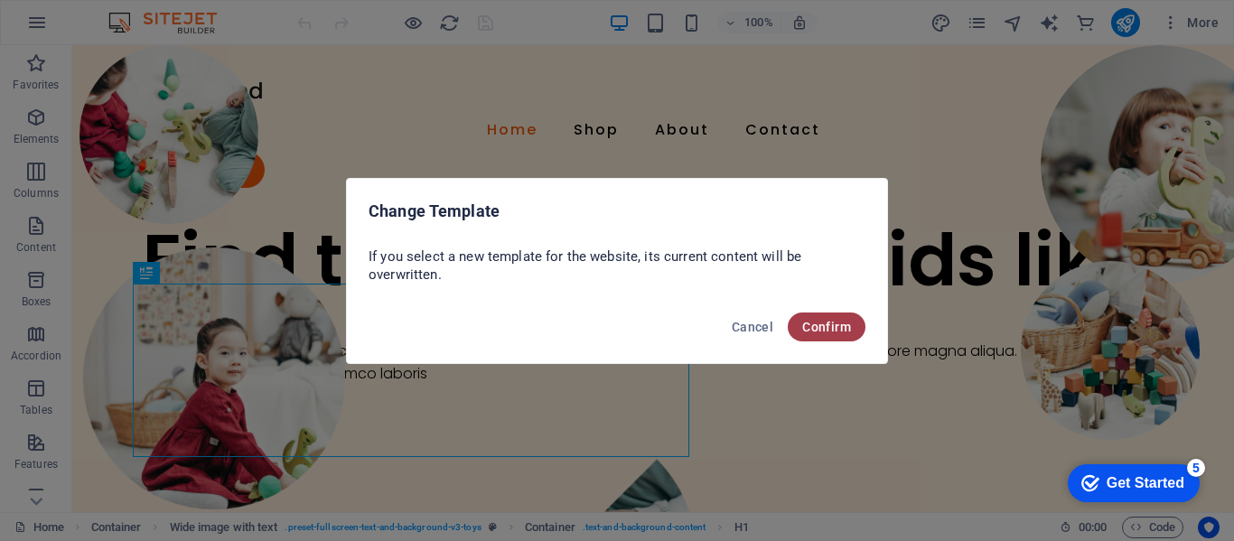
click at [850, 330] on span "Confirm" at bounding box center [826, 327] width 49 height 14
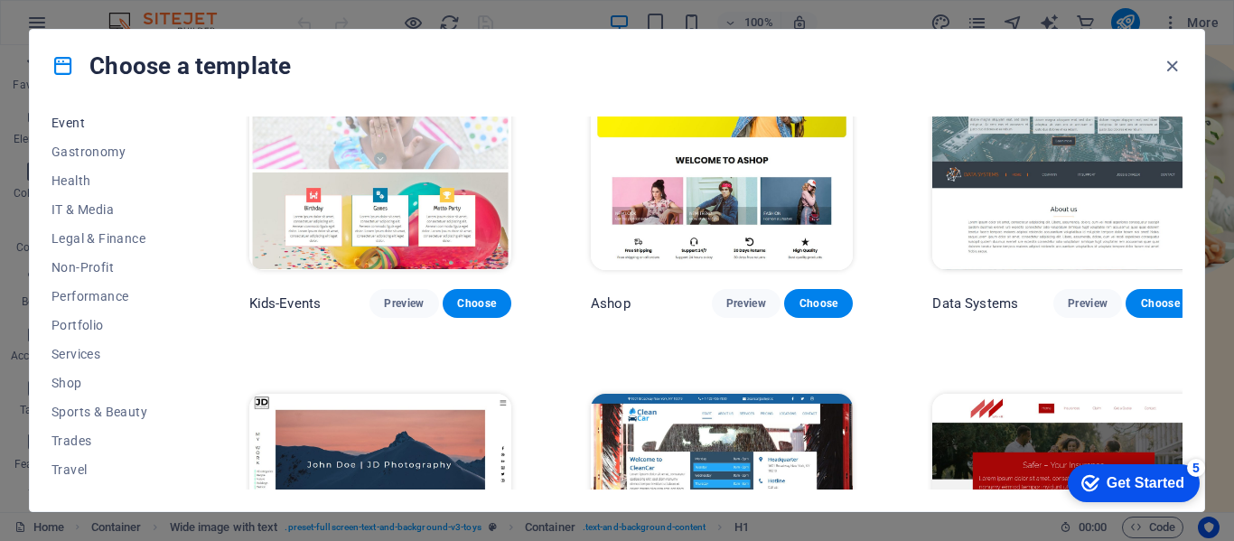
scroll to position [361, 0]
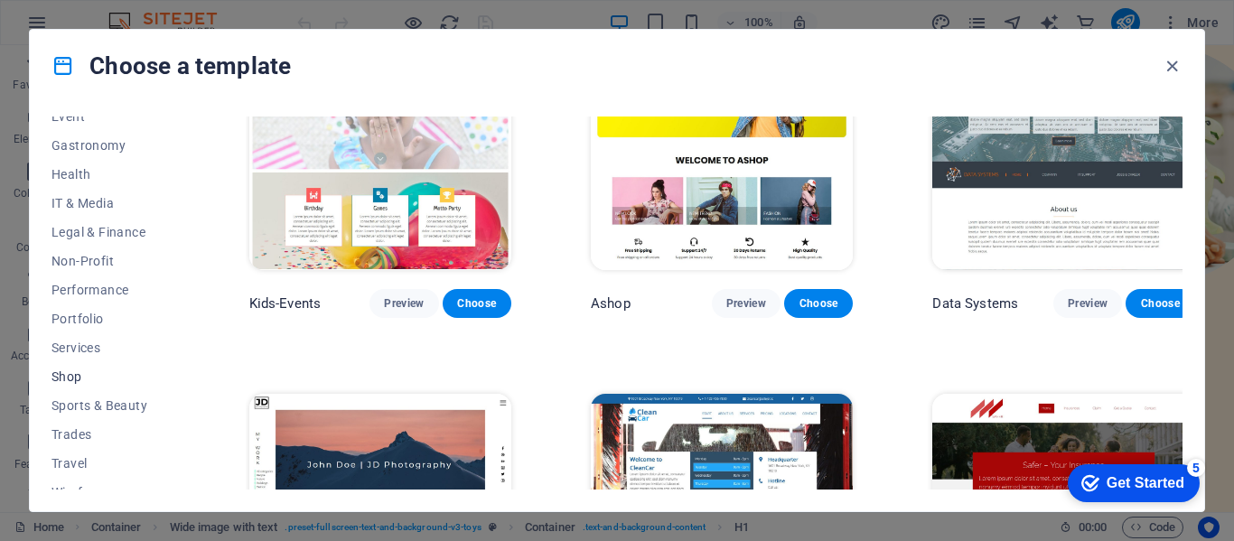
click at [78, 372] on span "Shop" at bounding box center [110, 376] width 118 height 14
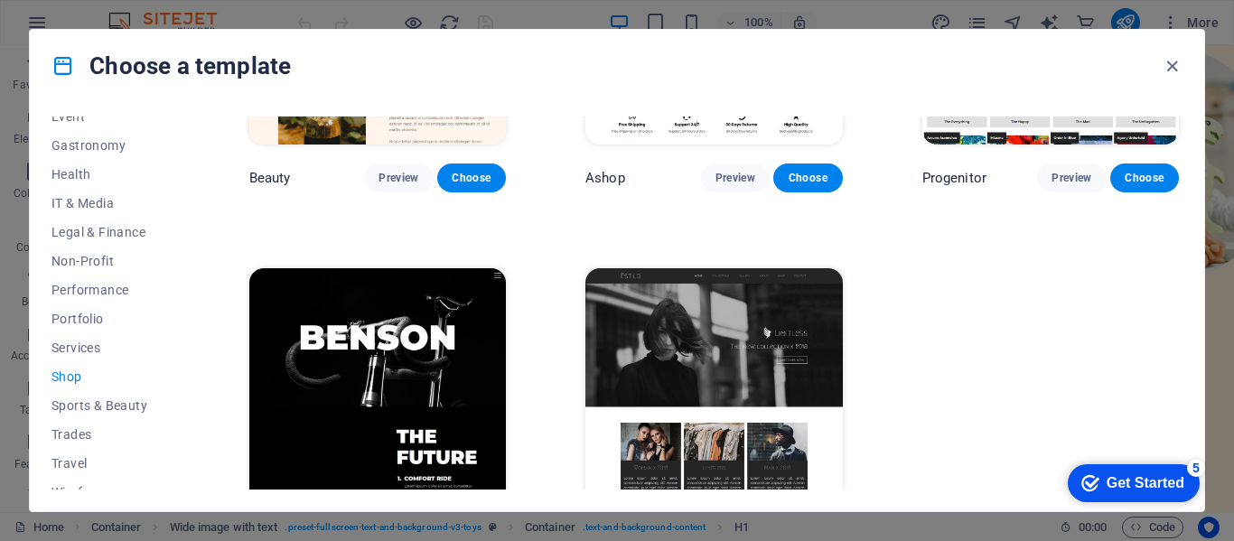
scroll to position [988, 0]
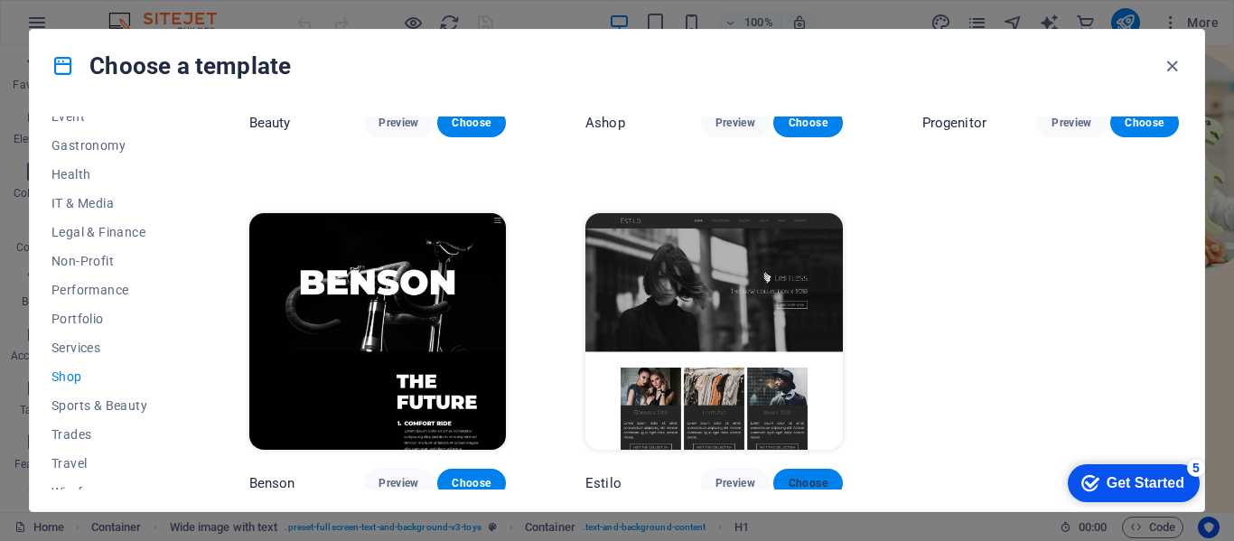
click at [809, 476] on span "Choose" at bounding box center [808, 483] width 40 height 14
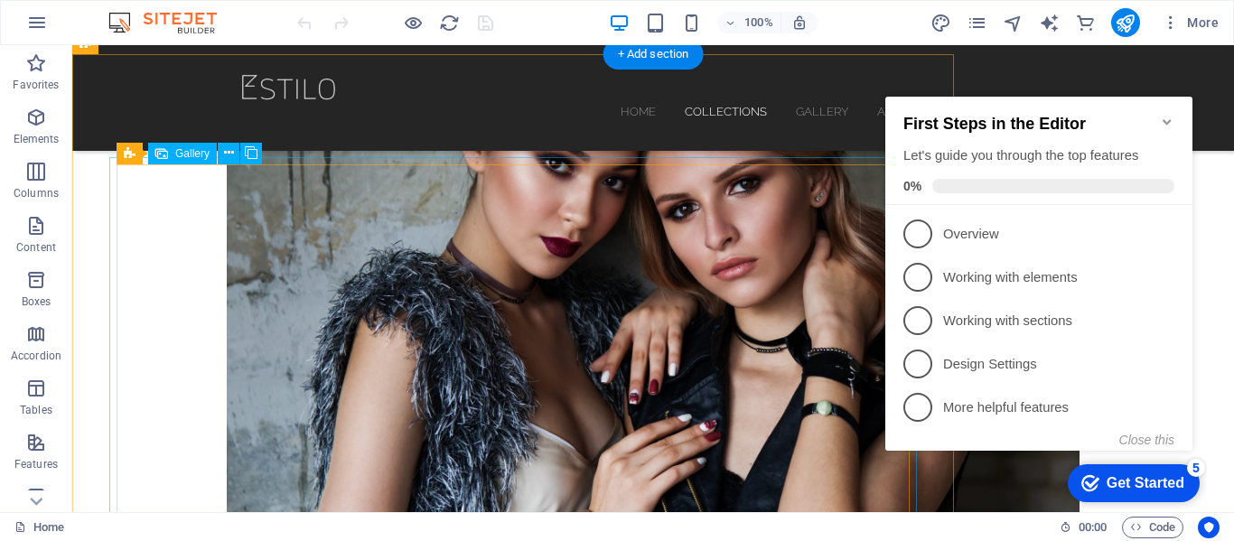
scroll to position [542, 0]
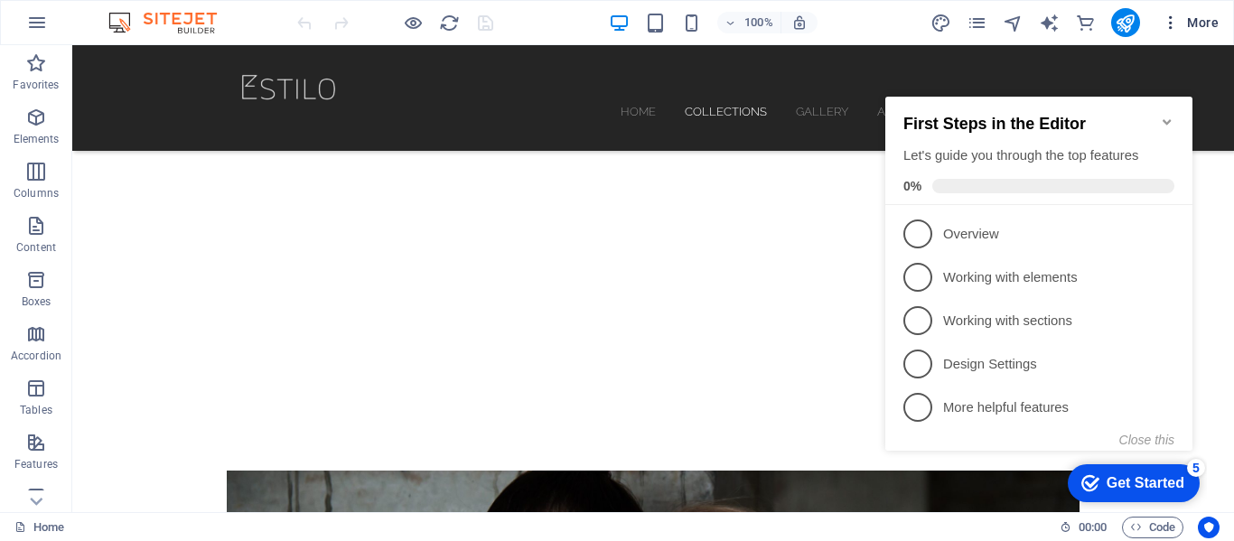
click at [1177, 23] on icon "button" at bounding box center [1170, 23] width 18 height 18
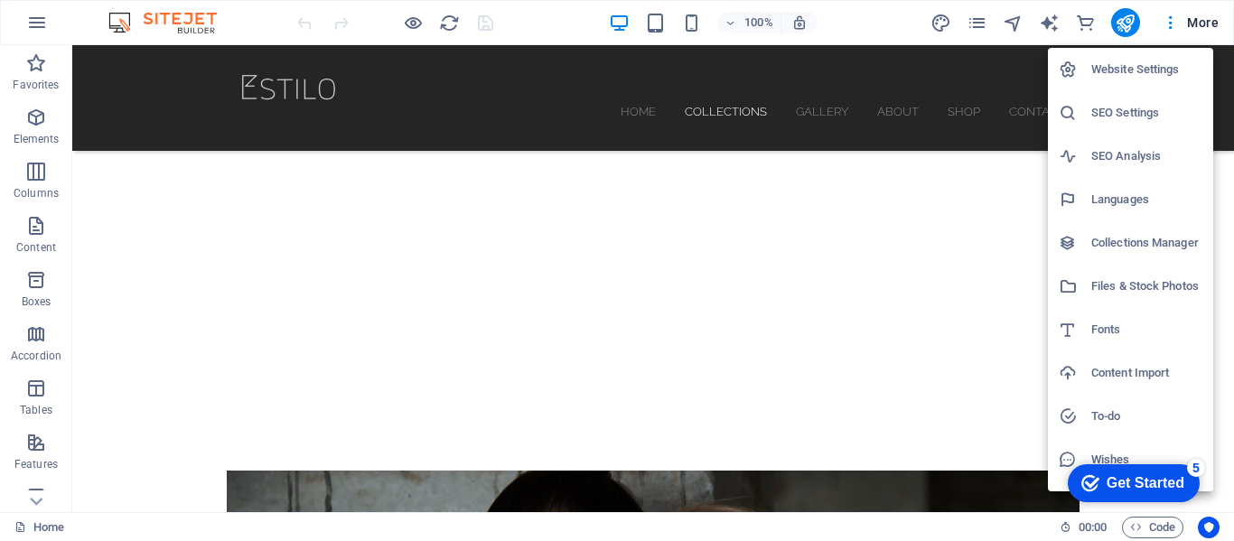
click at [33, 500] on div at bounding box center [617, 270] width 1234 height 541
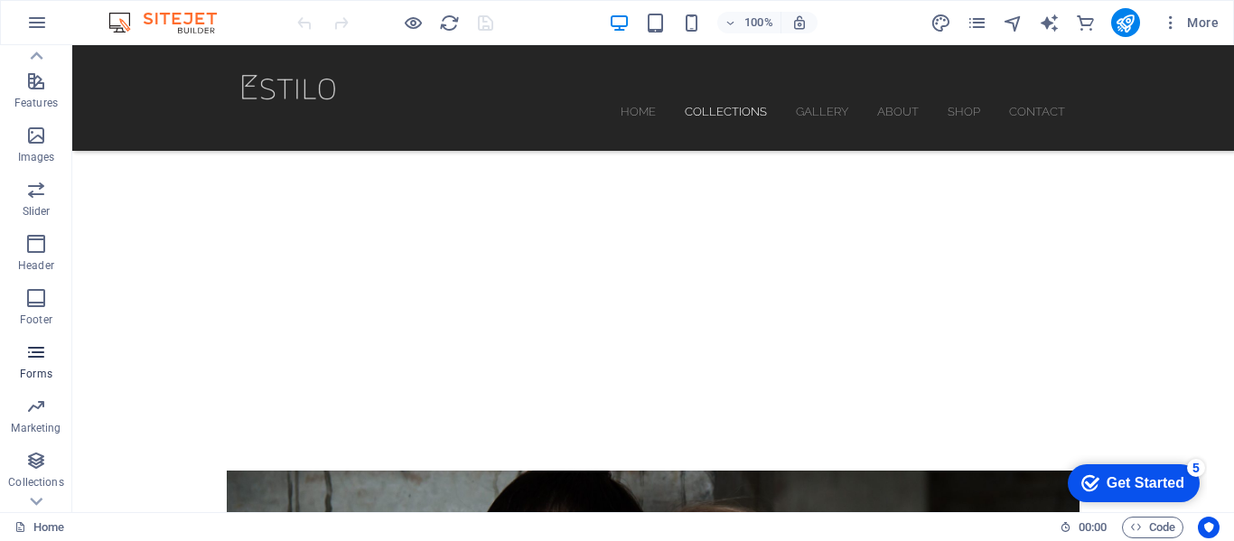
scroll to position [400, 0]
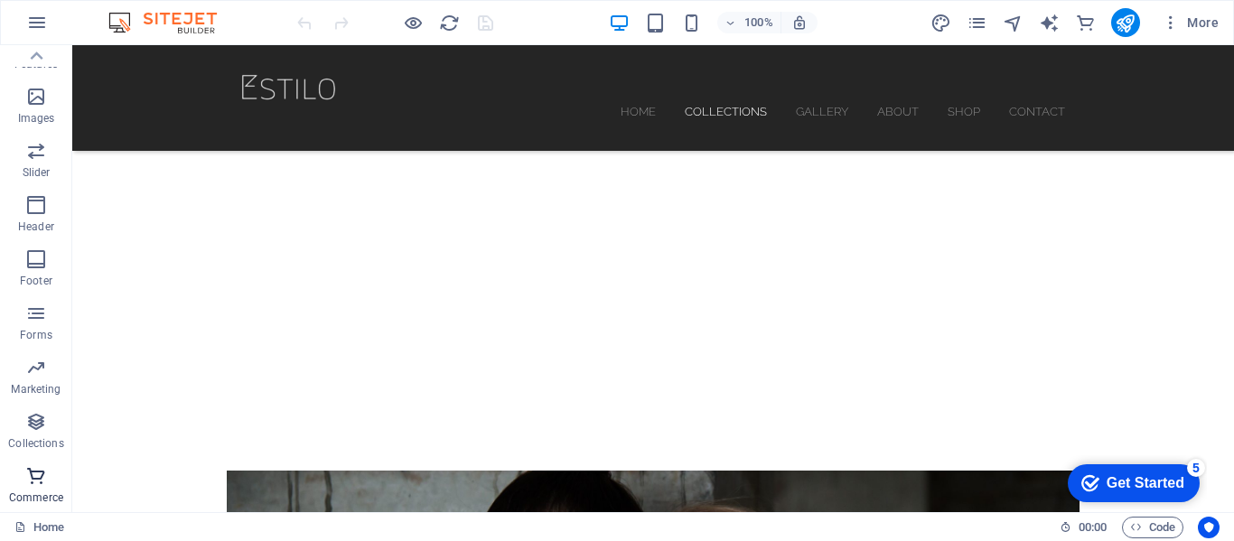
click at [38, 480] on icon "button" at bounding box center [36, 476] width 22 height 22
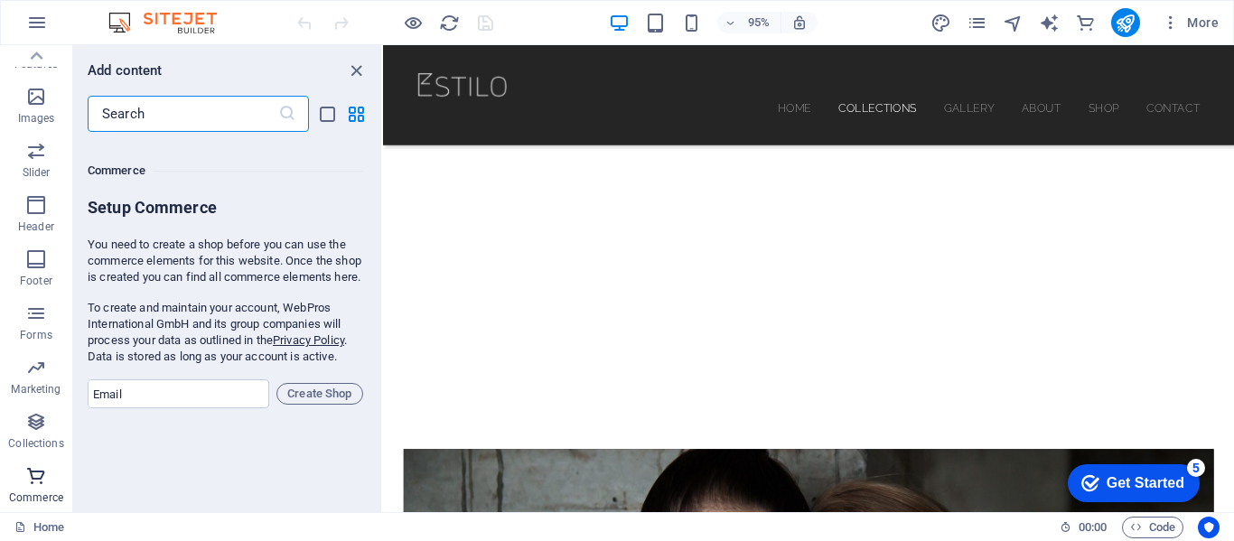
scroll to position [17405, 0]
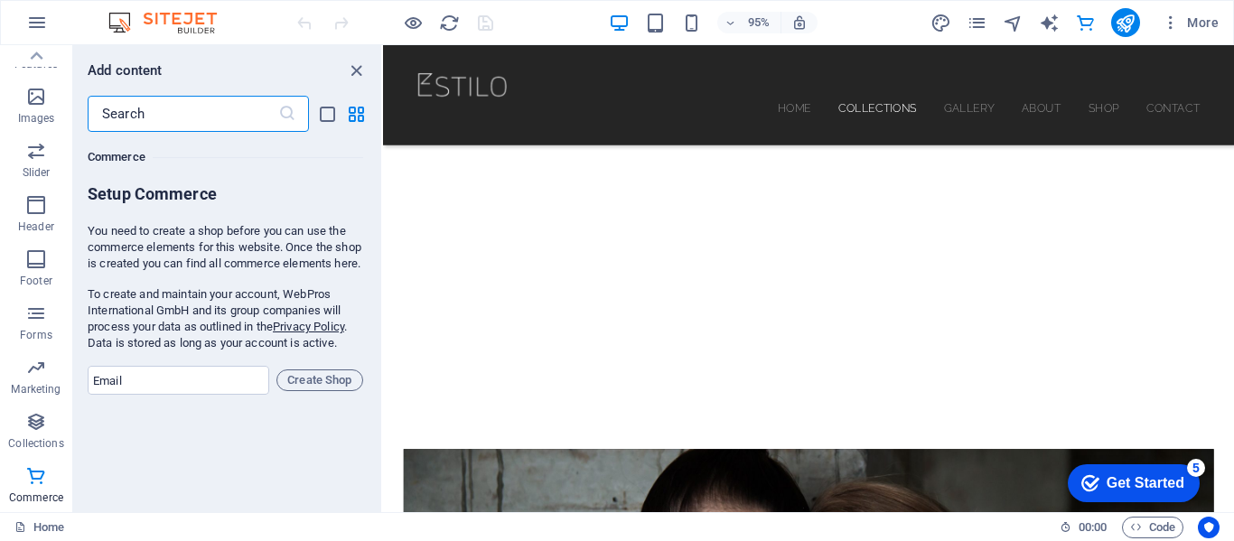
click at [179, 28] on img at bounding box center [171, 23] width 135 height 22
click at [184, 18] on img at bounding box center [171, 23] width 135 height 22
